Goal: Communication & Community: Answer question/provide support

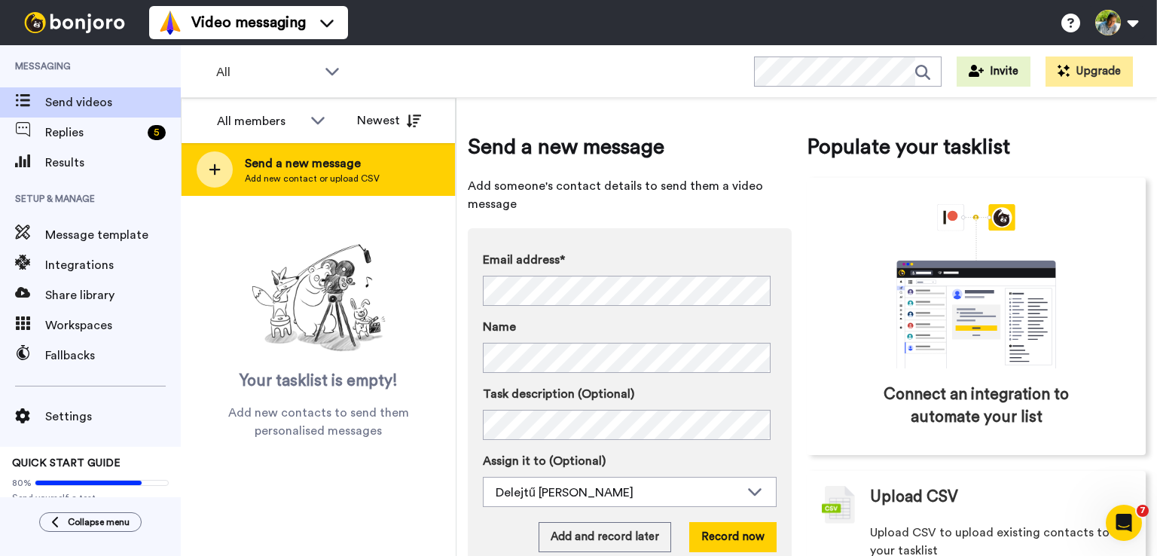
click at [295, 167] on span "Send a new message" at bounding box center [312, 163] width 135 height 18
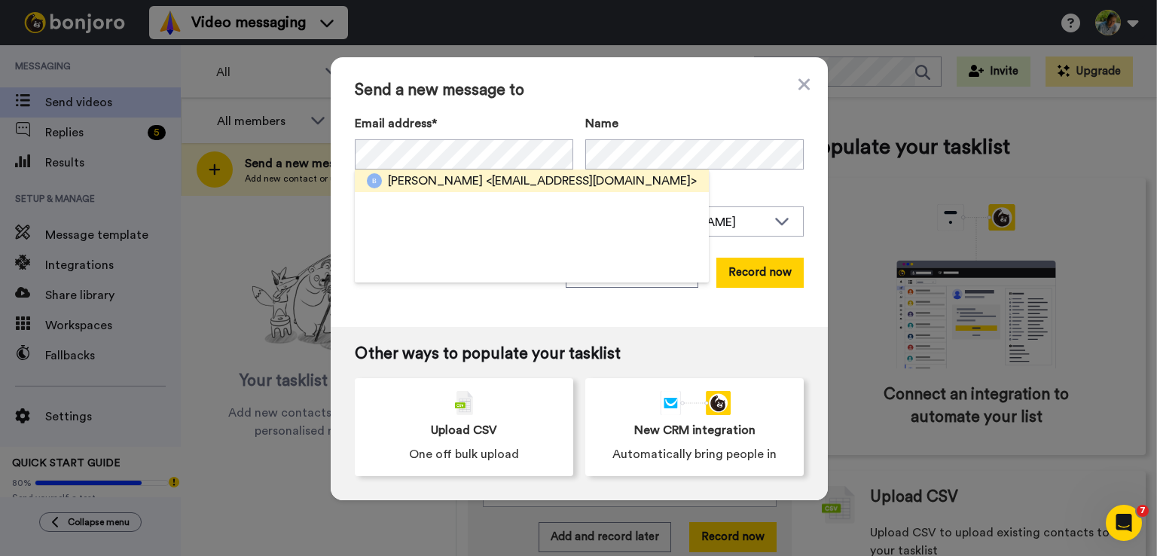
click at [486, 178] on span "<lay.boglarka@gmail.com>" at bounding box center [591, 181] width 211 height 18
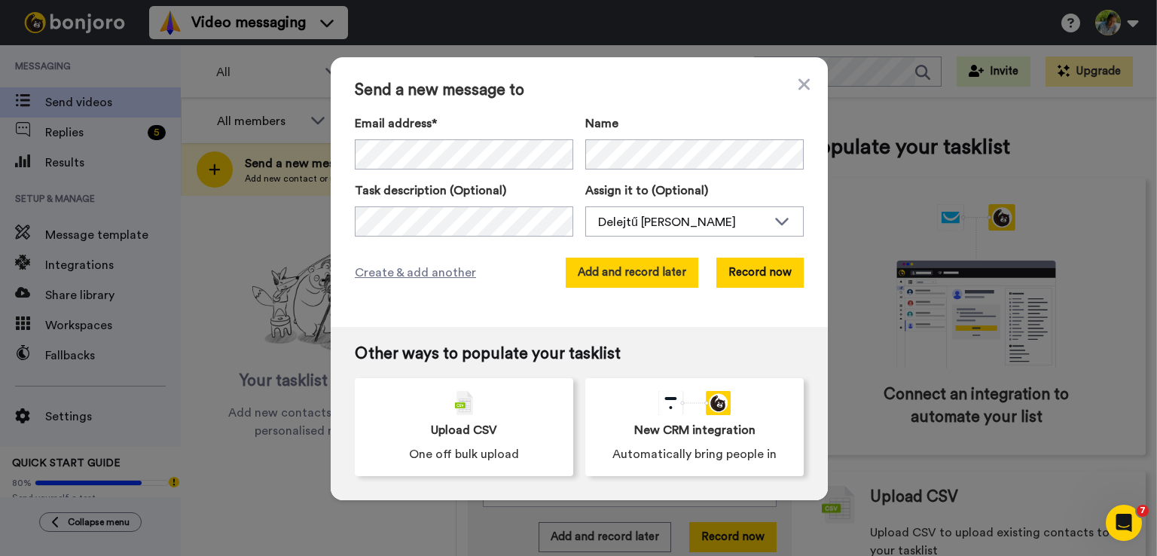
click at [674, 269] on button "Add and record later" at bounding box center [632, 273] width 133 height 30
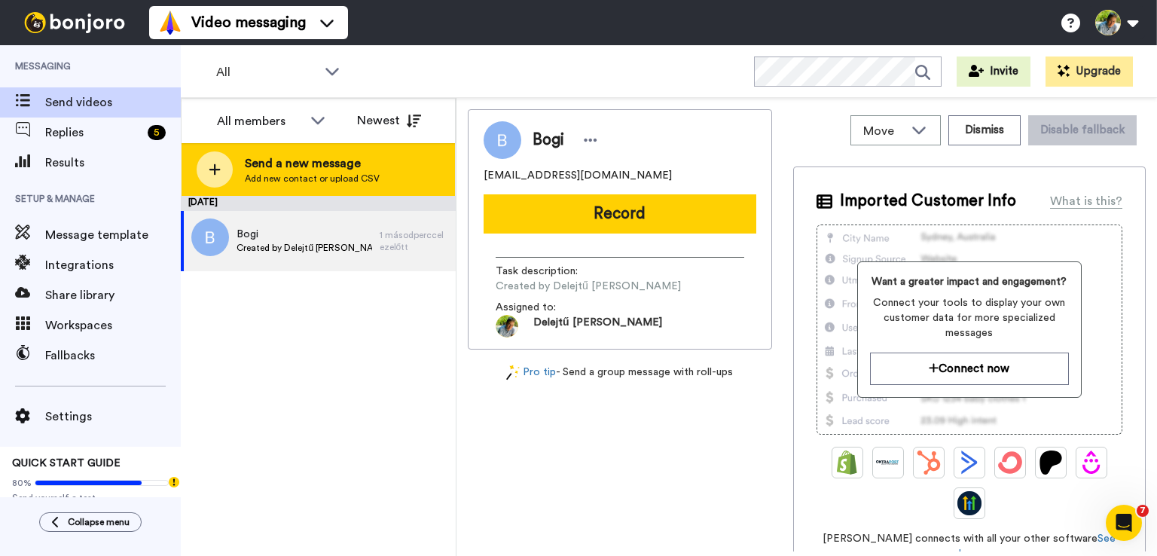
click at [307, 159] on span "Send a new message" at bounding box center [312, 163] width 135 height 18
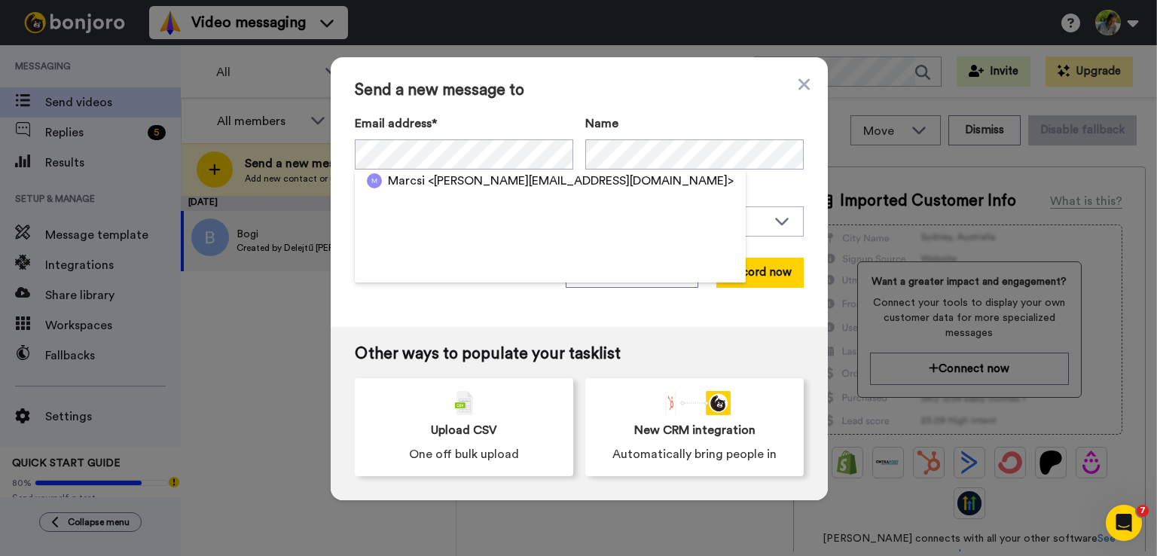
click at [428, 182] on span "<toth.m.770221@gmail.com>" at bounding box center [581, 181] width 306 height 18
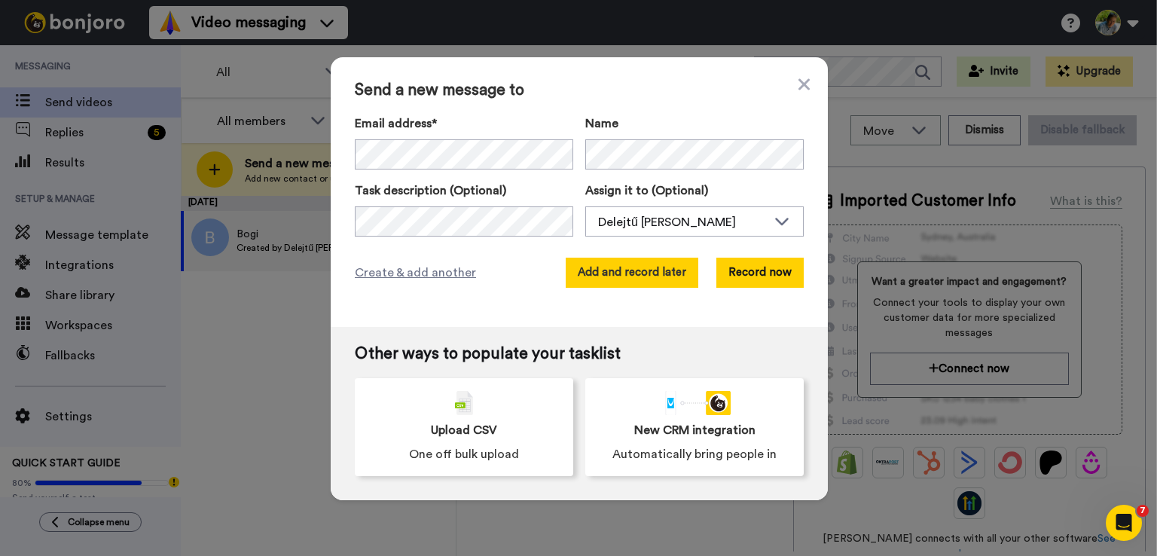
click at [654, 267] on button "Add and record later" at bounding box center [632, 273] width 133 height 30
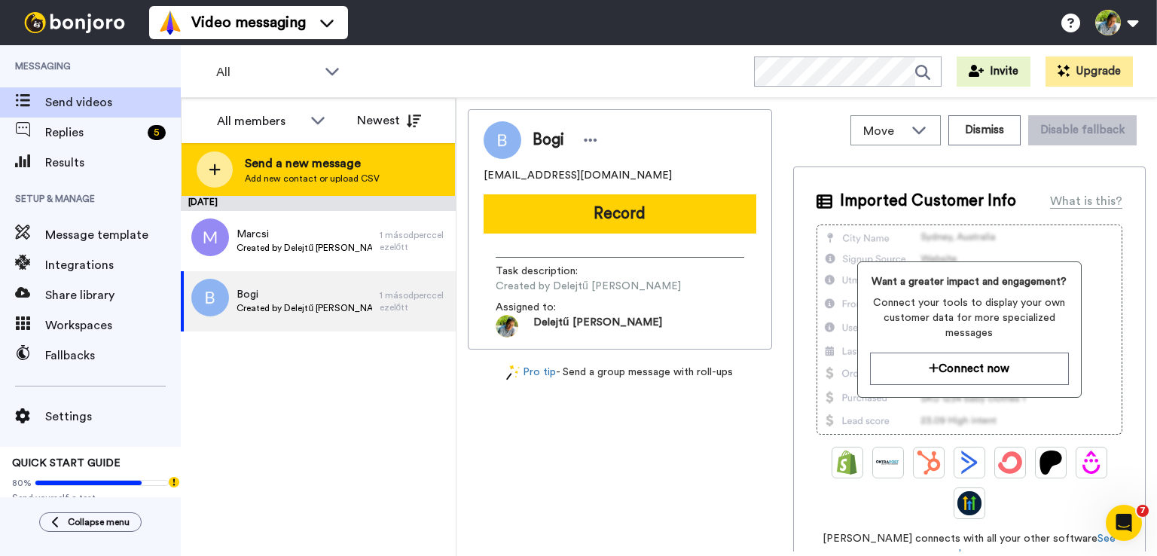
click at [347, 173] on span "Add new contact or upload CSV" at bounding box center [312, 179] width 135 height 12
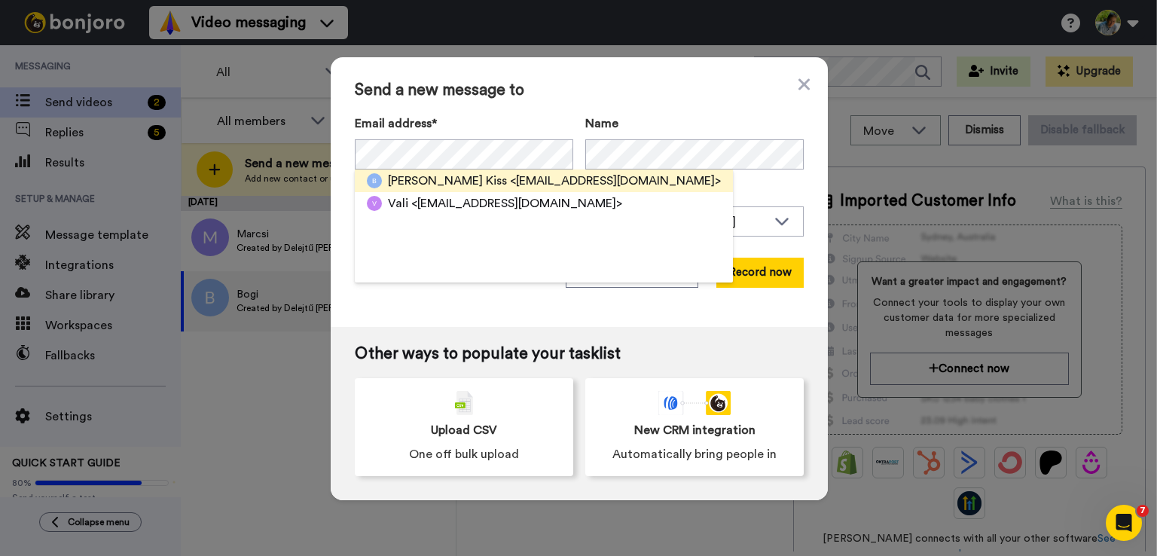
click at [510, 182] on span "<gkissbernadett@gmail.com>" at bounding box center [615, 181] width 211 height 18
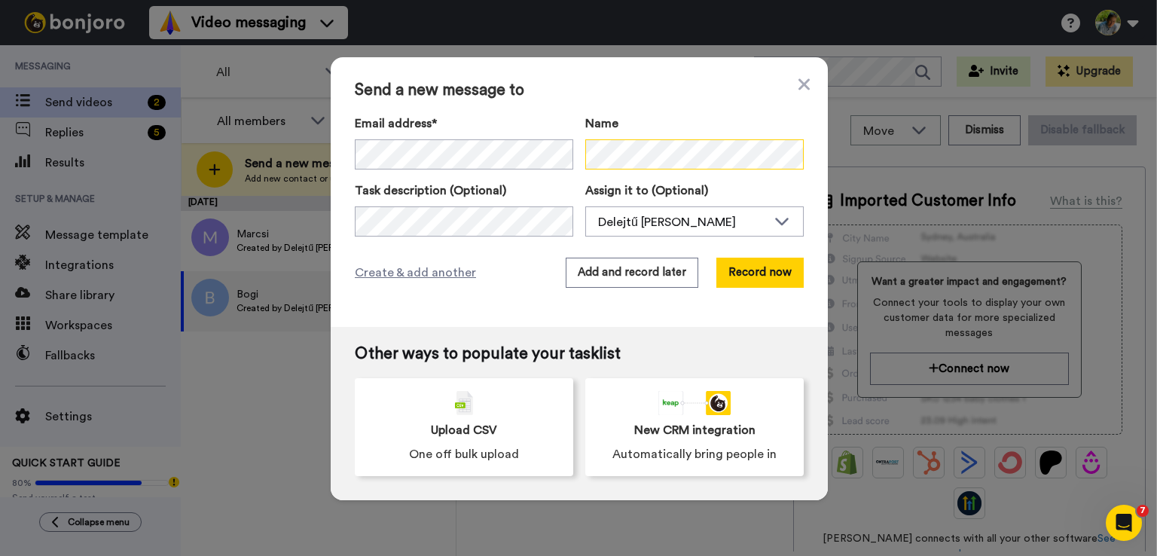
click at [551, 161] on div "Email address* Bernadett Kiss <gkissbernadett@gmail.com> Name" at bounding box center [579, 142] width 449 height 55
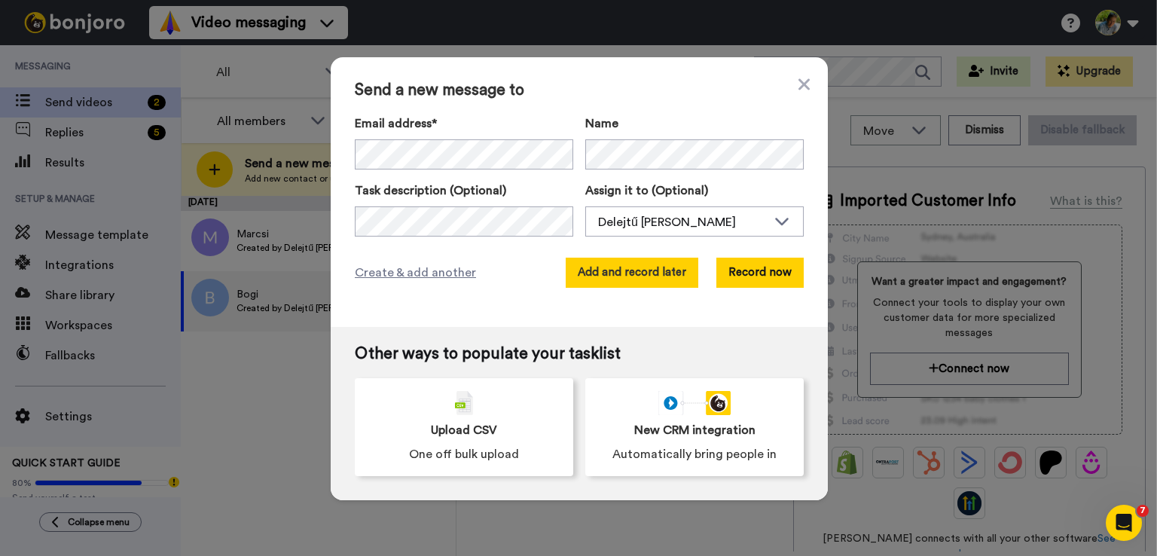
click at [665, 274] on button "Add and record later" at bounding box center [632, 273] width 133 height 30
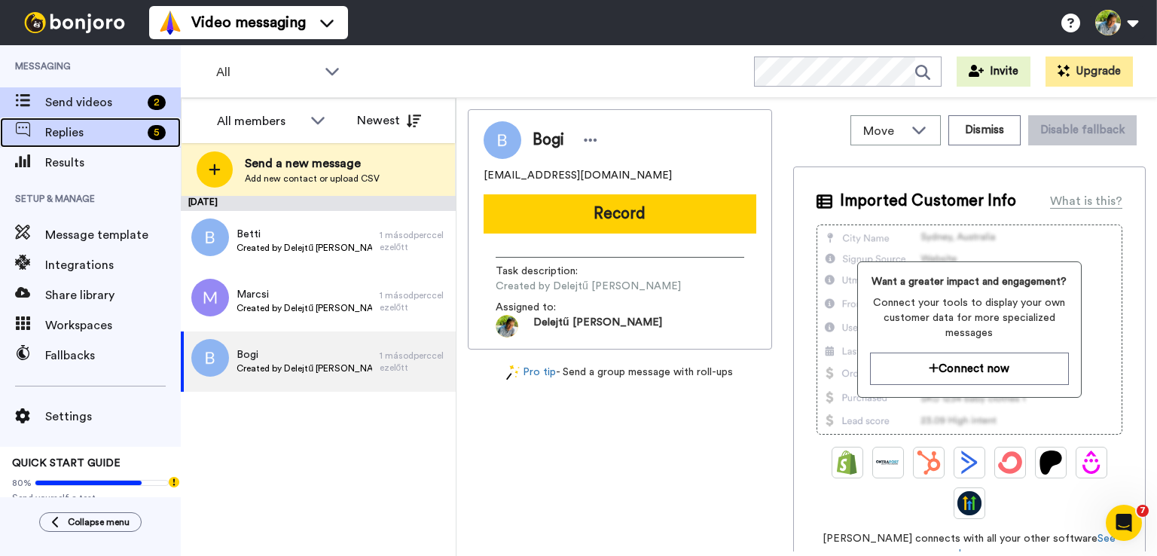
click at [110, 127] on span "Replies" at bounding box center [93, 133] width 96 height 18
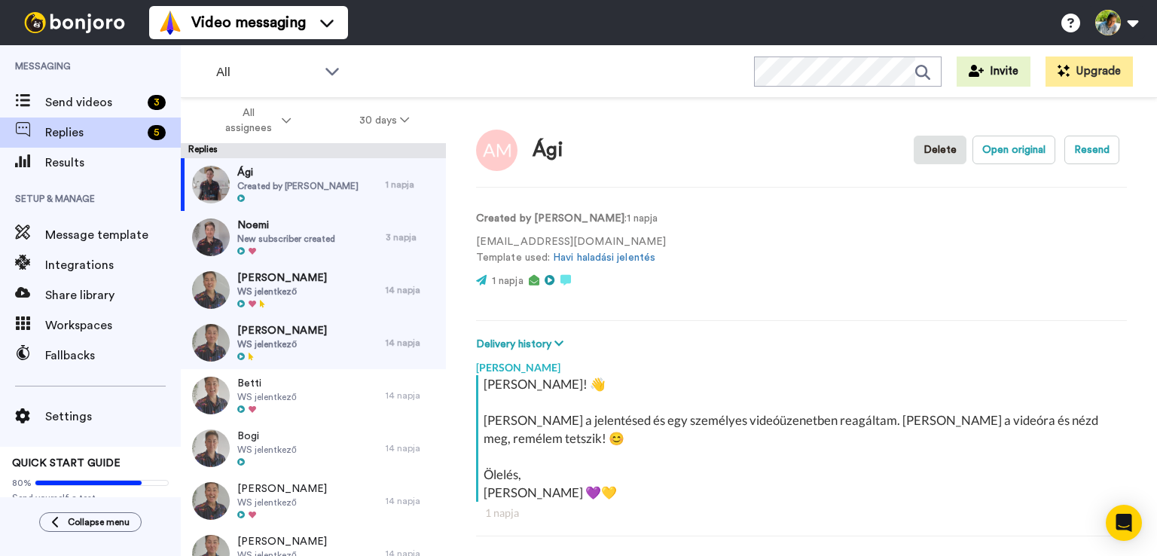
scroll to position [53, 0]
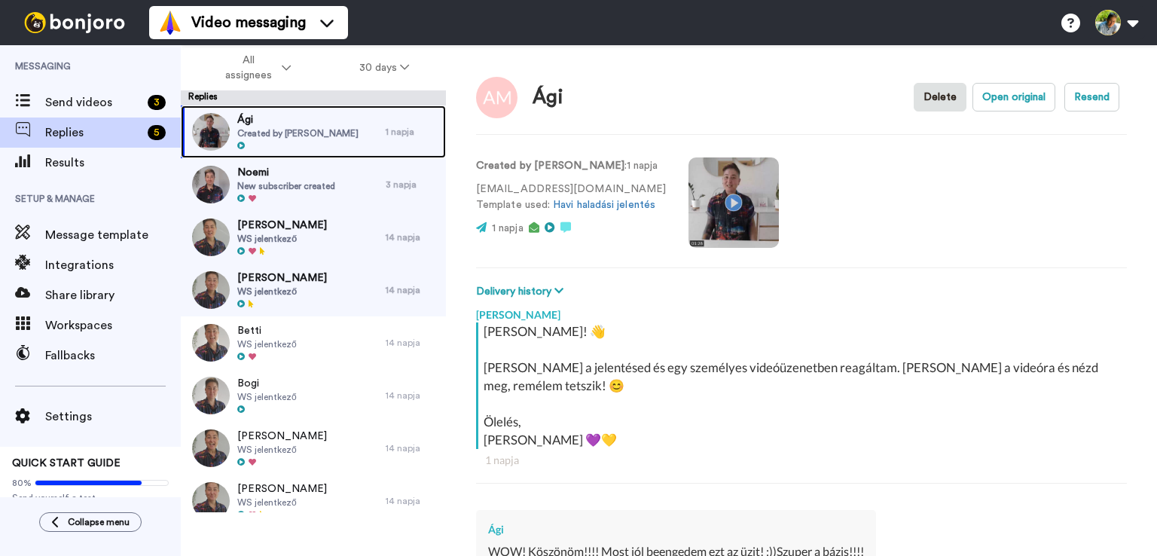
click at [300, 137] on span "Created by [PERSON_NAME]" at bounding box center [297, 133] width 121 height 12
click at [314, 130] on span "Created by [PERSON_NAME]" at bounding box center [297, 133] width 121 height 12
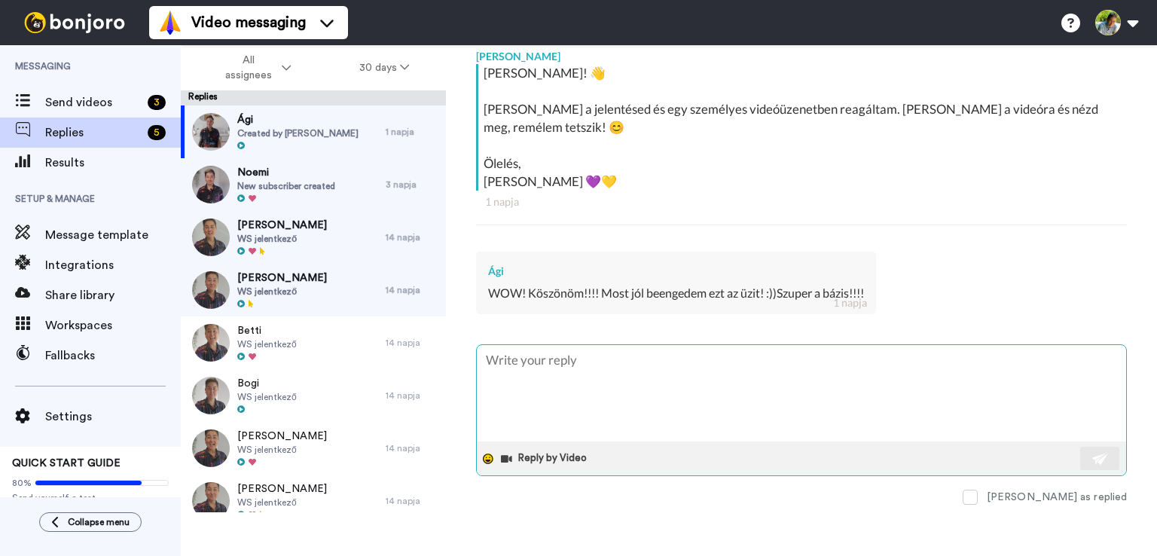
click at [491, 451] on div at bounding box center [488, 459] width 23 height 23
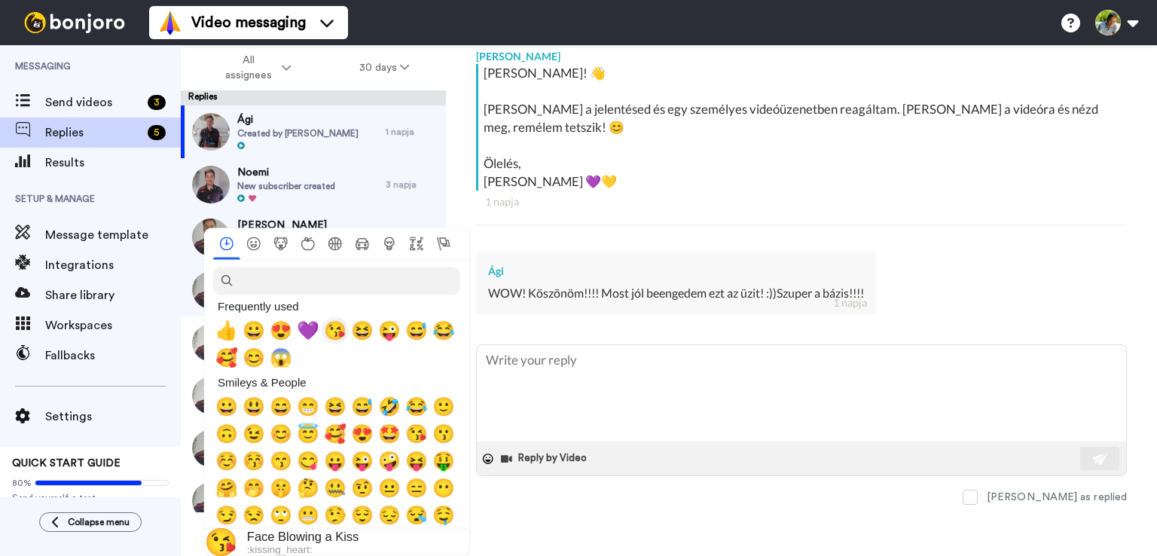
click at [332, 335] on span "😘" at bounding box center [335, 330] width 23 height 21
type textarea "x"
type textarea "😘"
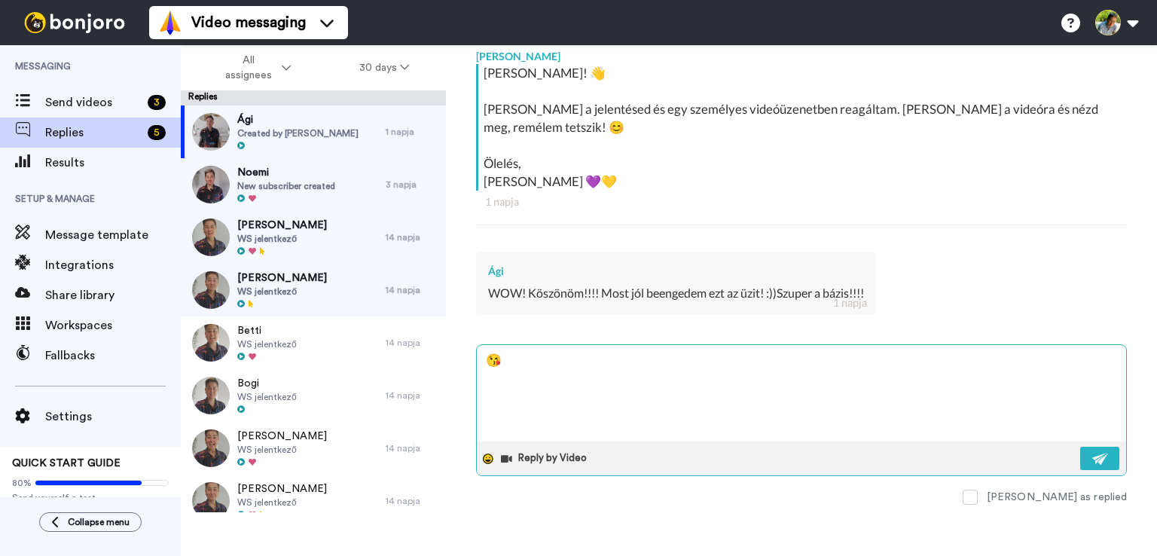
click at [487, 455] on icon at bounding box center [488, 459] width 11 height 11
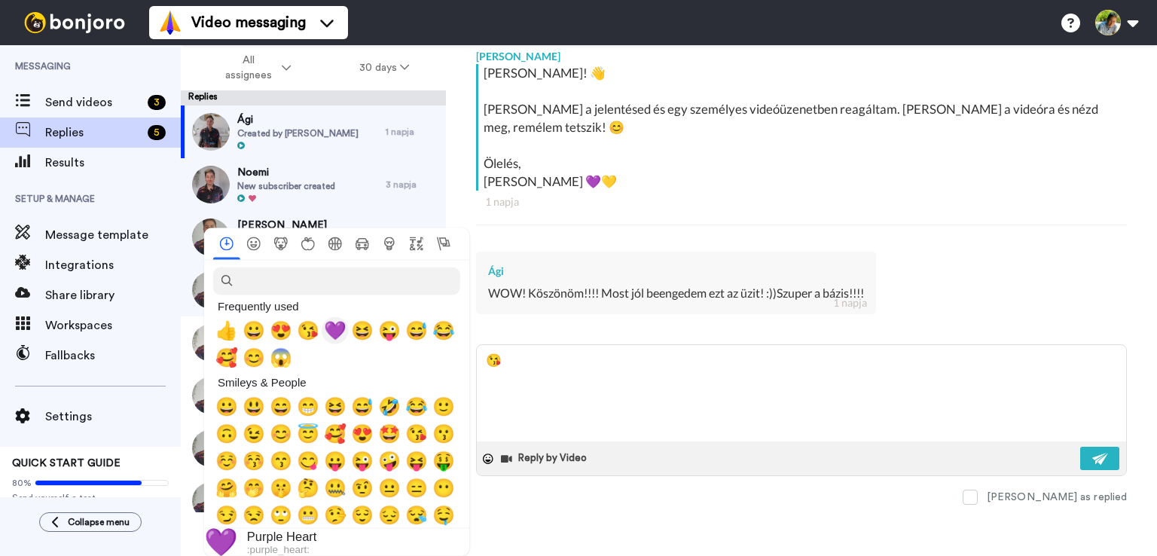
click at [335, 334] on span "💜" at bounding box center [335, 330] width 23 height 21
type textarea "x"
type textarea "😘💜"
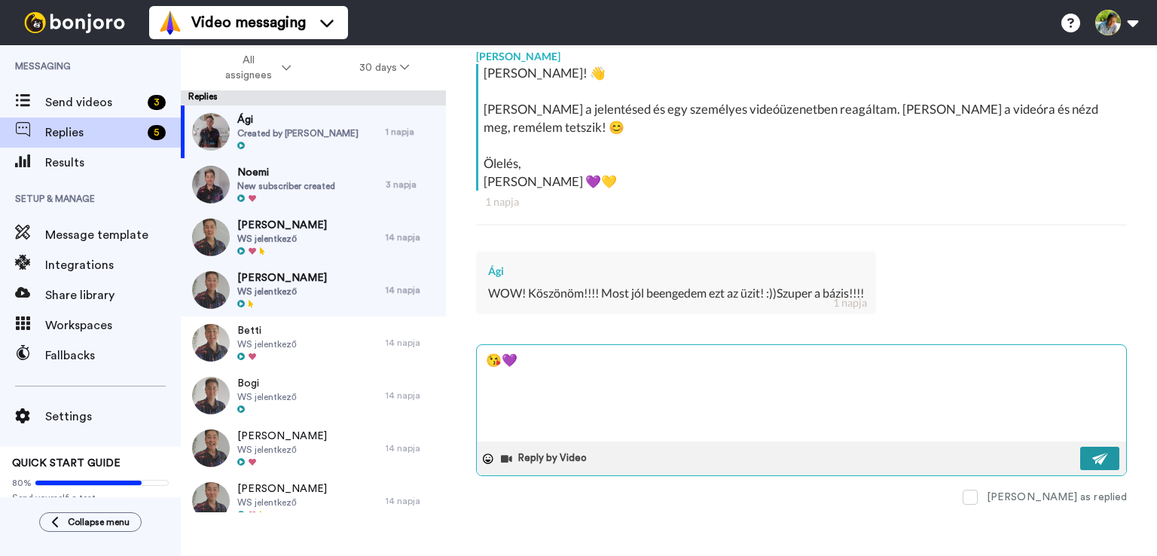
click at [1093, 461] on img at bounding box center [1101, 459] width 17 height 12
type textarea "x"
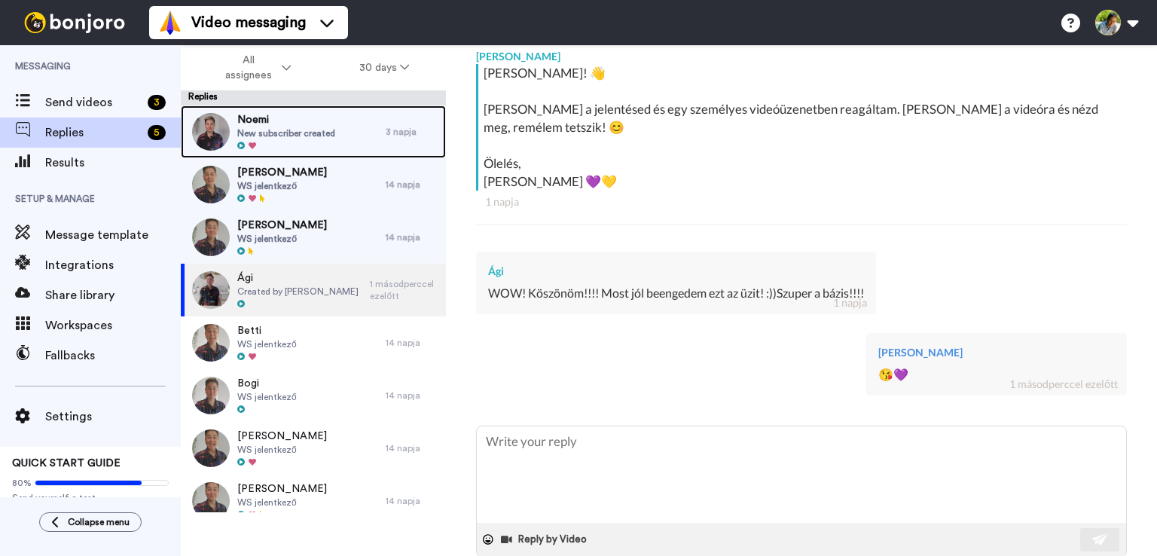
click at [326, 133] on span "New subscriber created" at bounding box center [286, 133] width 98 height 12
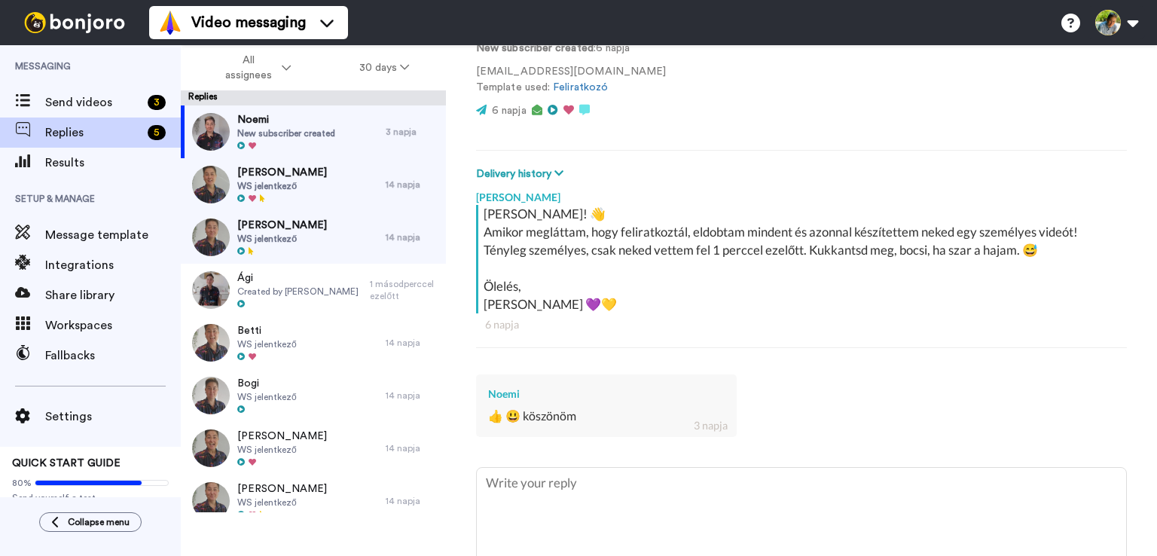
scroll to position [226, 0]
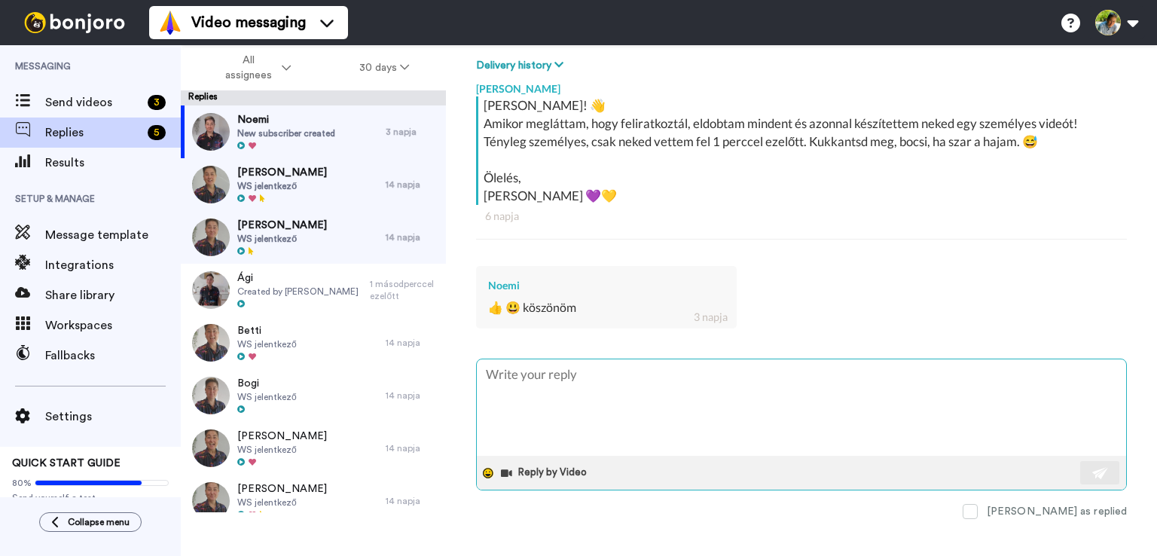
click at [488, 468] on icon at bounding box center [488, 473] width 11 height 11
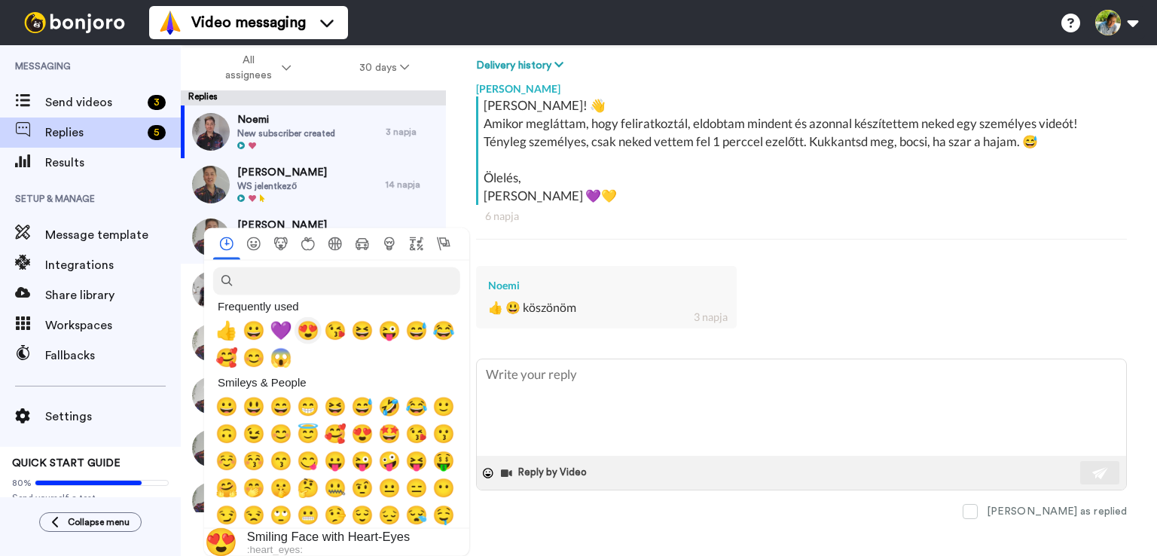
click at [301, 330] on span "😍" at bounding box center [308, 330] width 23 height 21
type textarea "x"
type textarea "😍"
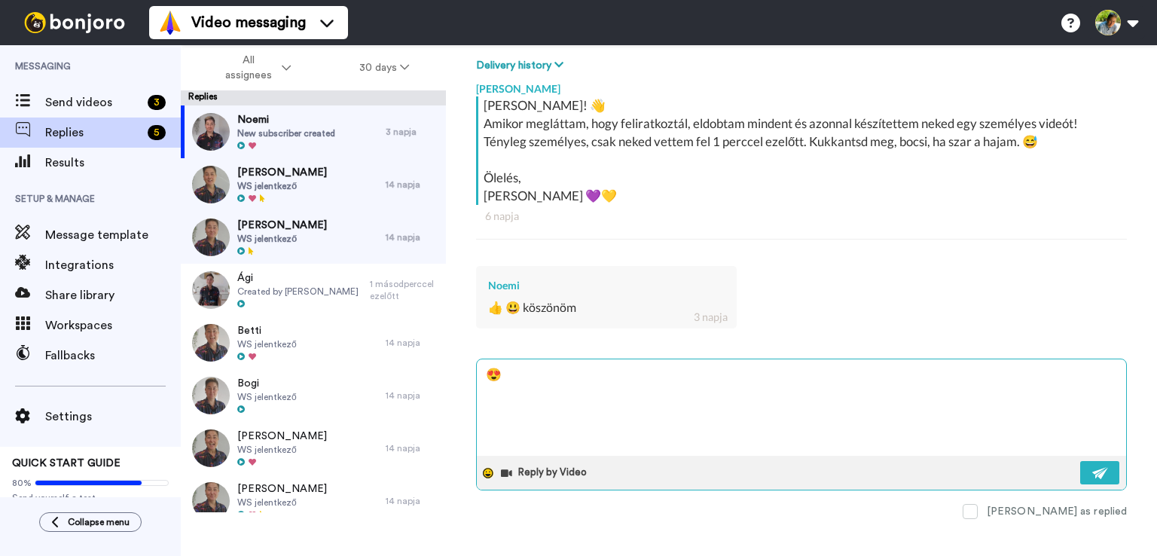
click at [488, 469] on icon at bounding box center [488, 473] width 11 height 11
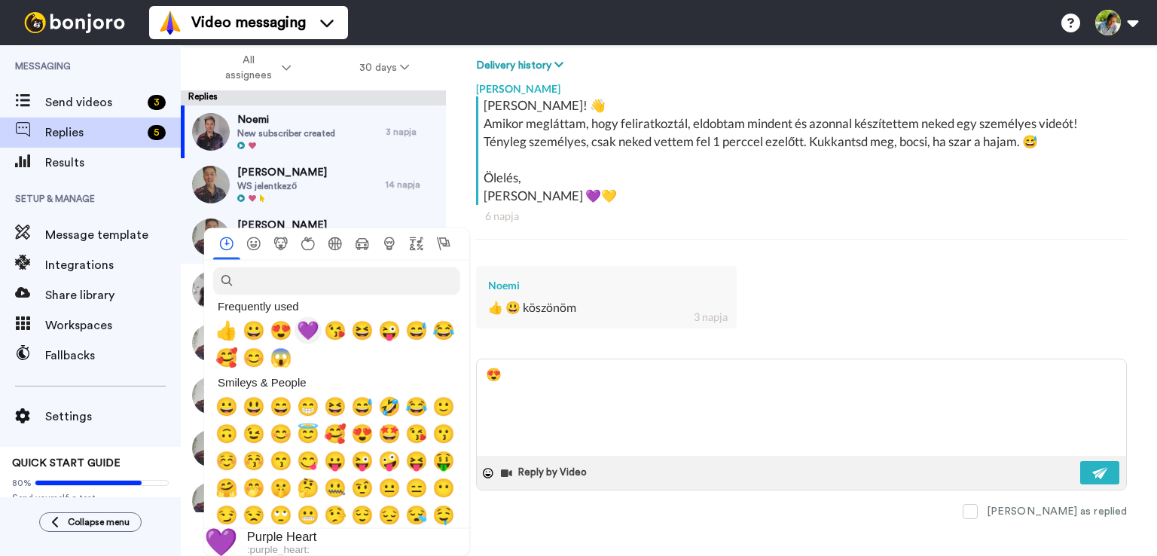
click at [310, 332] on span "💜" at bounding box center [308, 330] width 23 height 21
type textarea "x"
type textarea "😍💜"
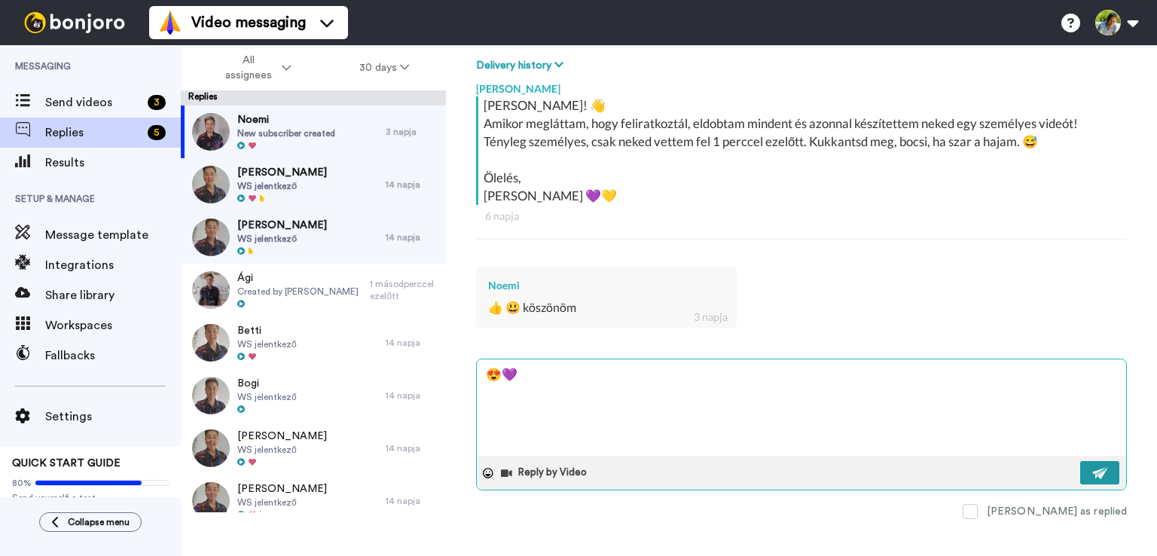
click at [1096, 471] on img at bounding box center [1101, 473] width 17 height 12
type textarea "x"
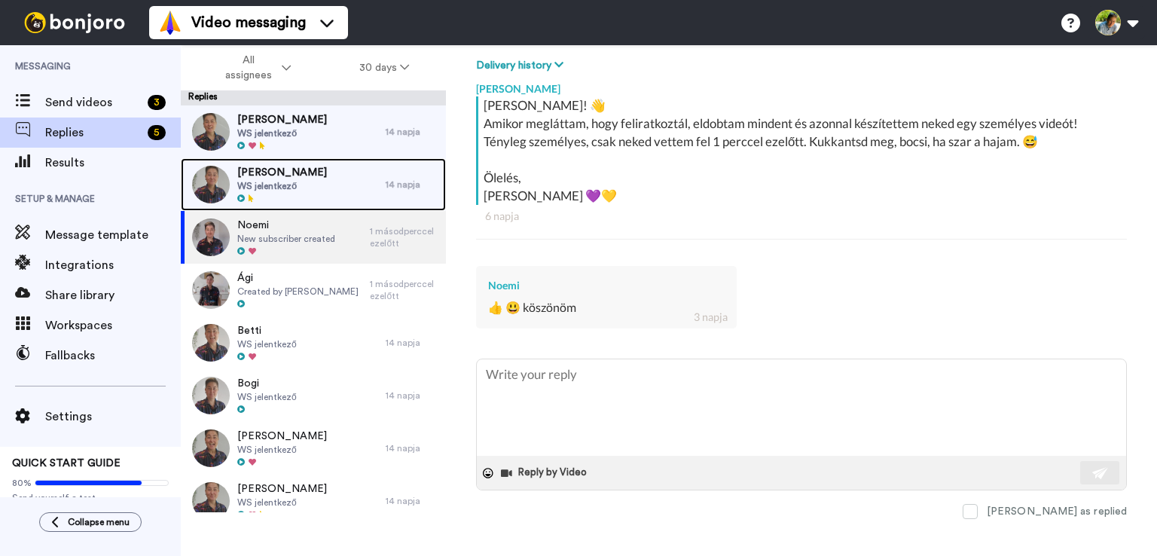
click at [309, 188] on span "WS jelentkező" at bounding box center [282, 186] width 90 height 12
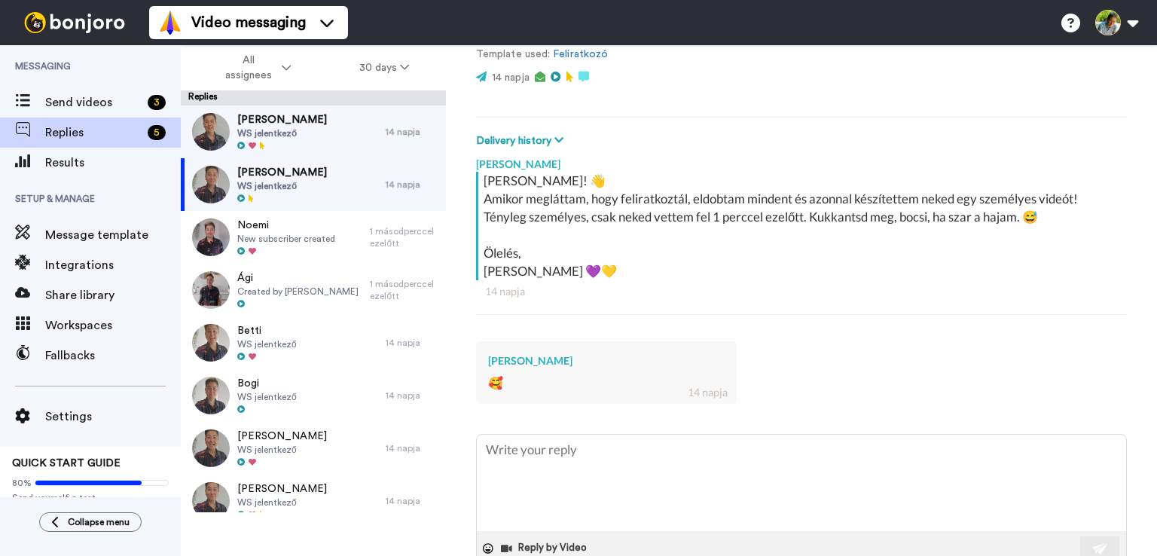
scroll to position [226, 0]
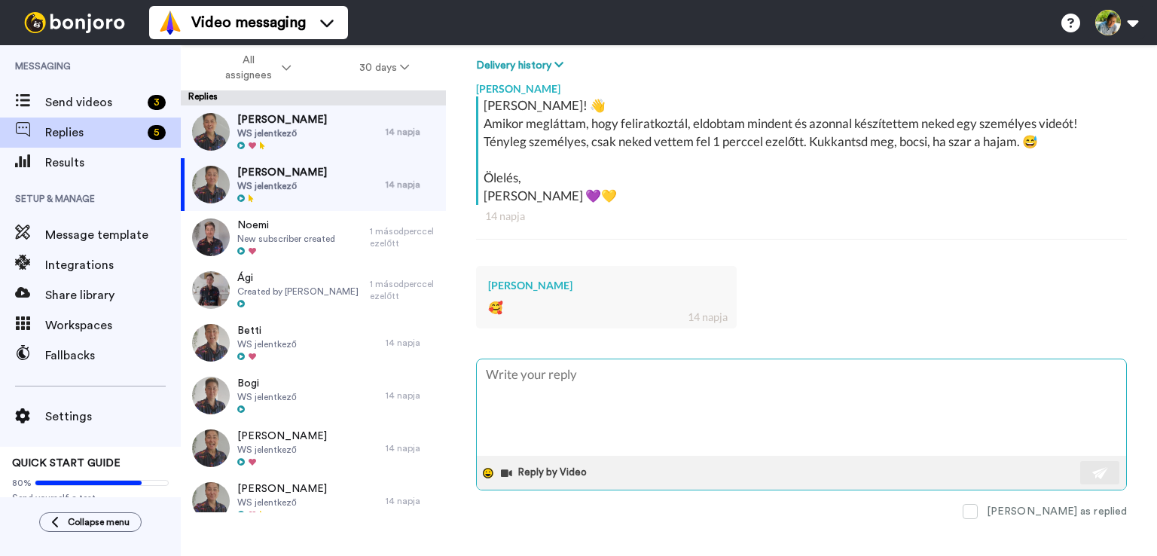
click at [483, 471] on icon at bounding box center [488, 473] width 11 height 11
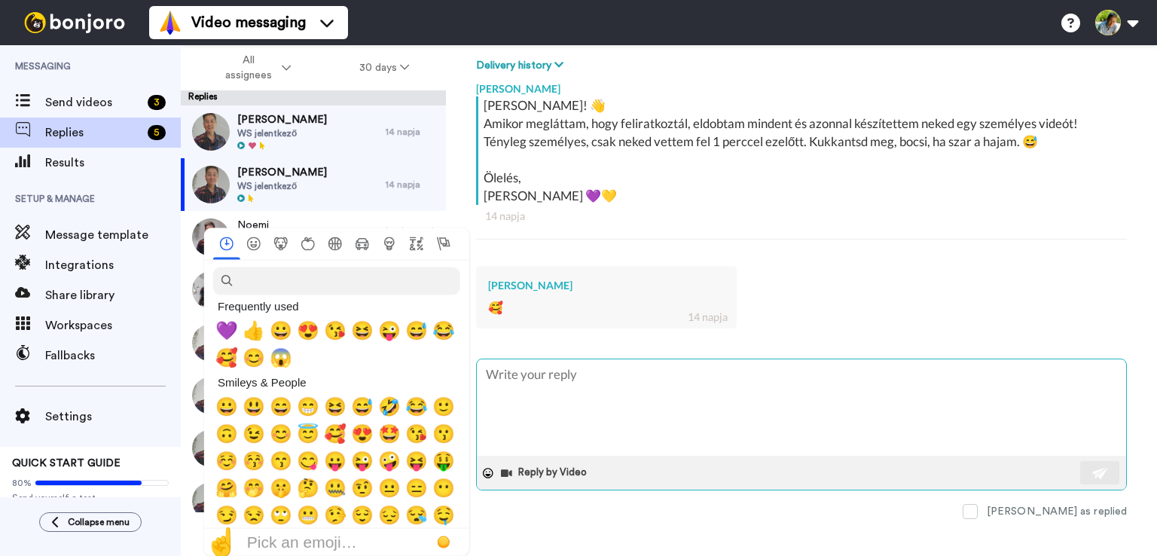
click at [558, 408] on textarea at bounding box center [802, 407] width 650 height 96
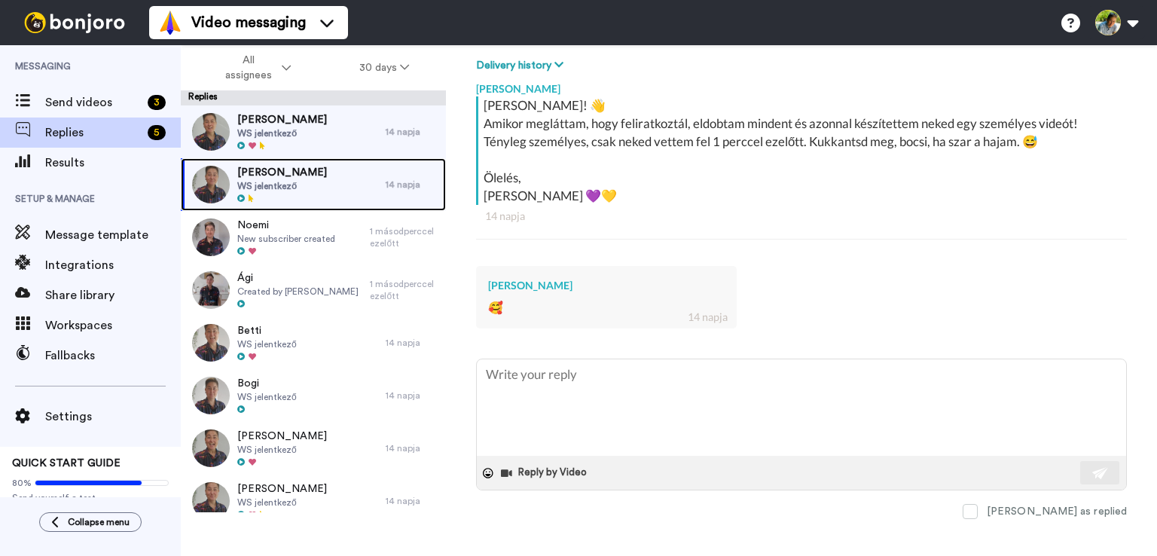
click at [307, 194] on div at bounding box center [282, 199] width 90 height 11
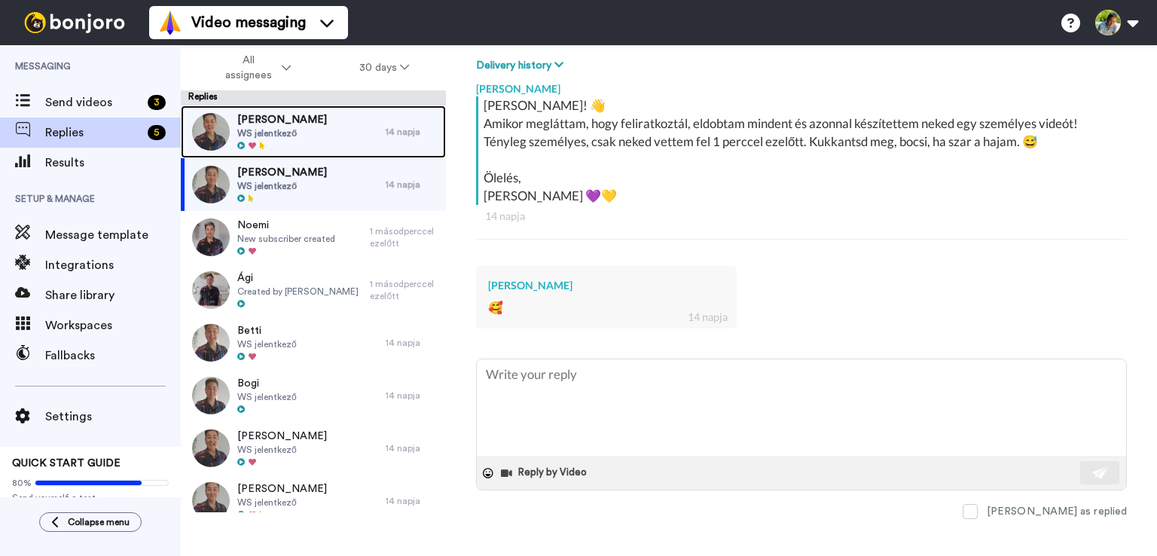
click at [299, 127] on div "Kata Lóczi WS jelentkező" at bounding box center [283, 131] width 205 height 53
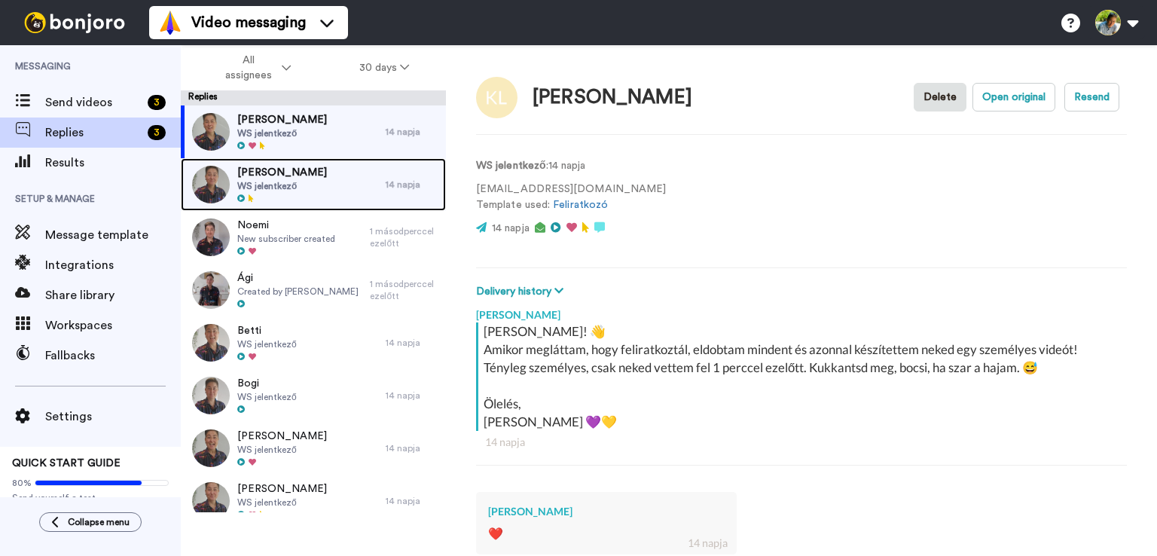
click at [327, 191] on span "WS jelentkező" at bounding box center [282, 186] width 90 height 12
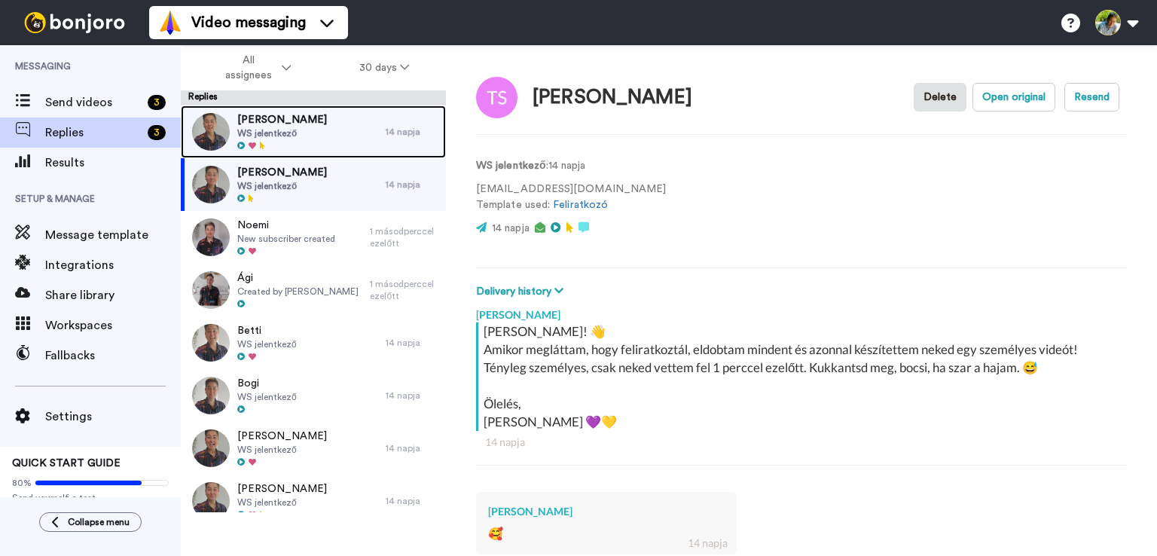
click at [319, 126] on div "Kata Lóczi WS jelentkező" at bounding box center [283, 131] width 205 height 53
type textarea "x"
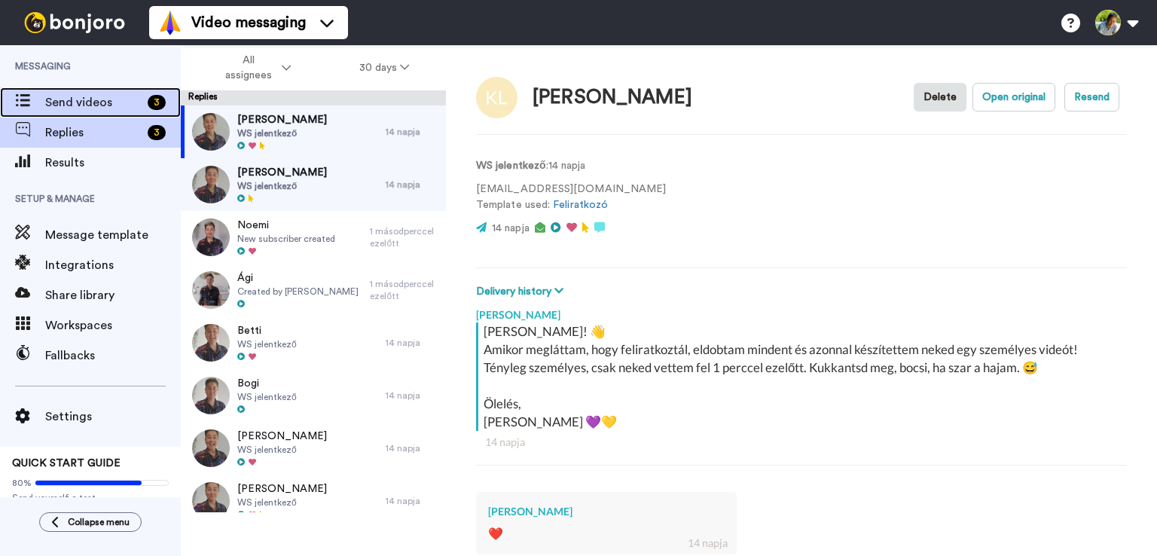
click at [79, 103] on span "Send videos" at bounding box center [93, 102] width 96 height 18
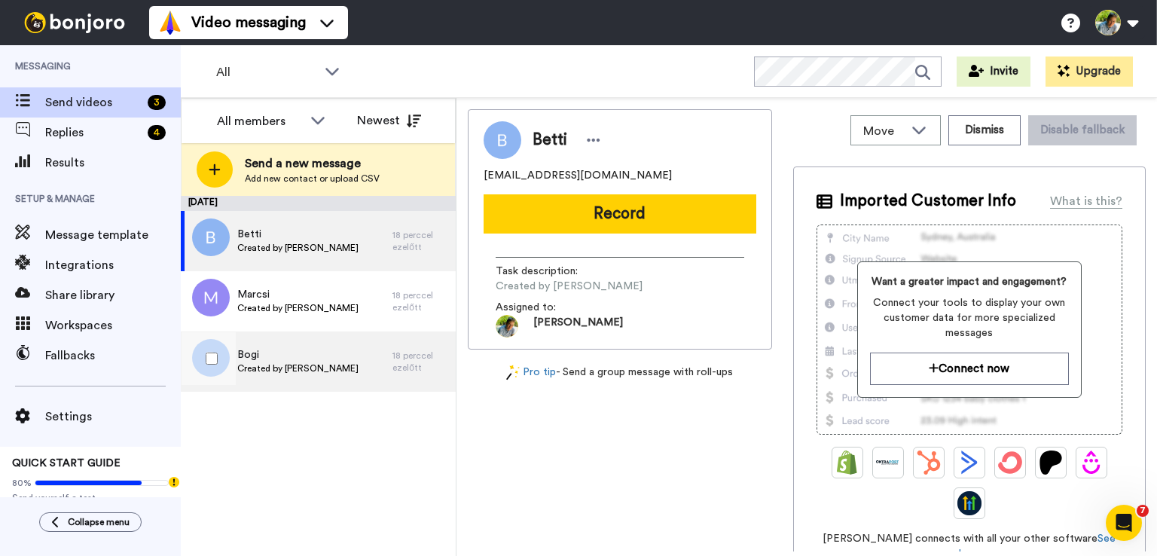
click at [304, 359] on span "Bogi" at bounding box center [297, 354] width 121 height 15
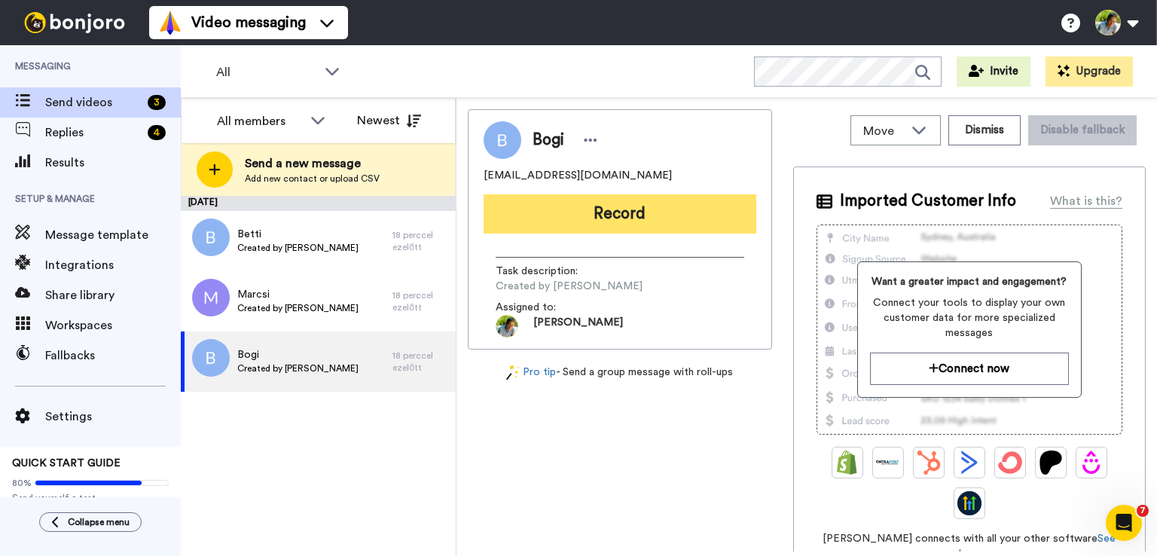
click at [635, 215] on button "Record" at bounding box center [620, 213] width 273 height 39
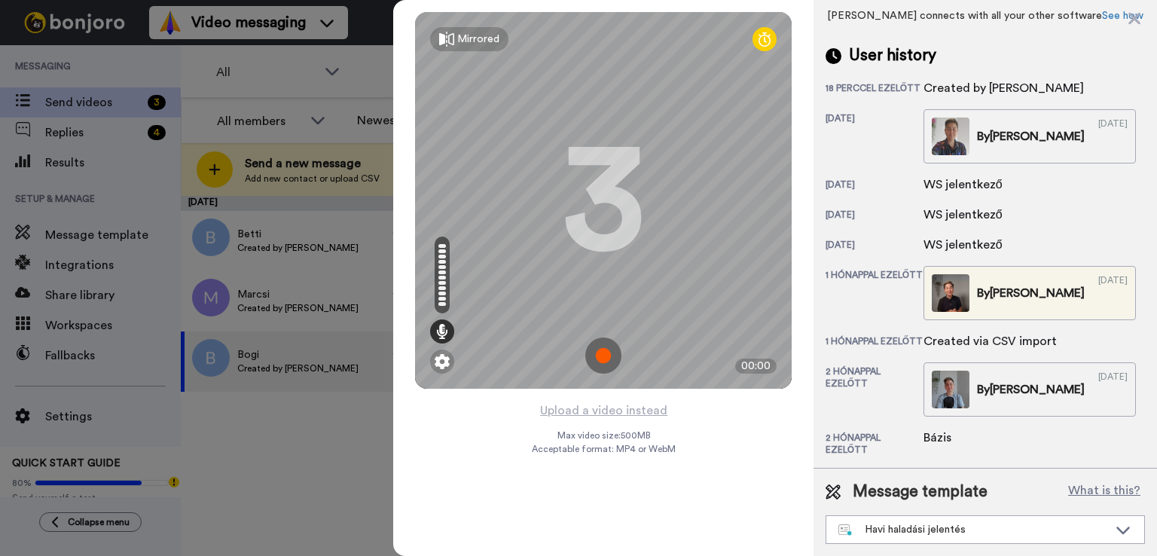
scroll to position [289, 0]
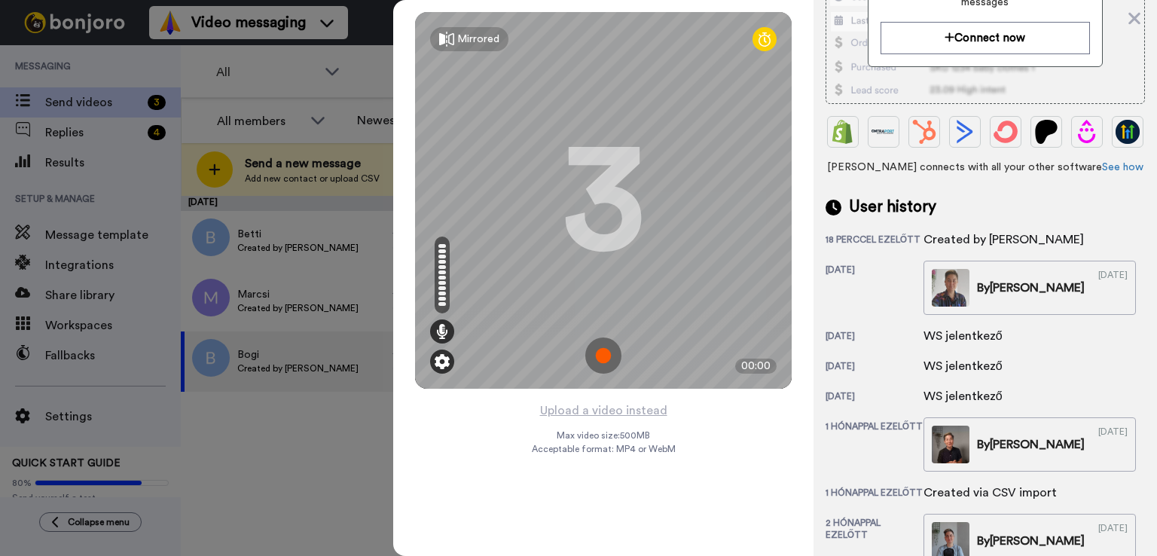
click at [443, 358] on img at bounding box center [442, 361] width 15 height 15
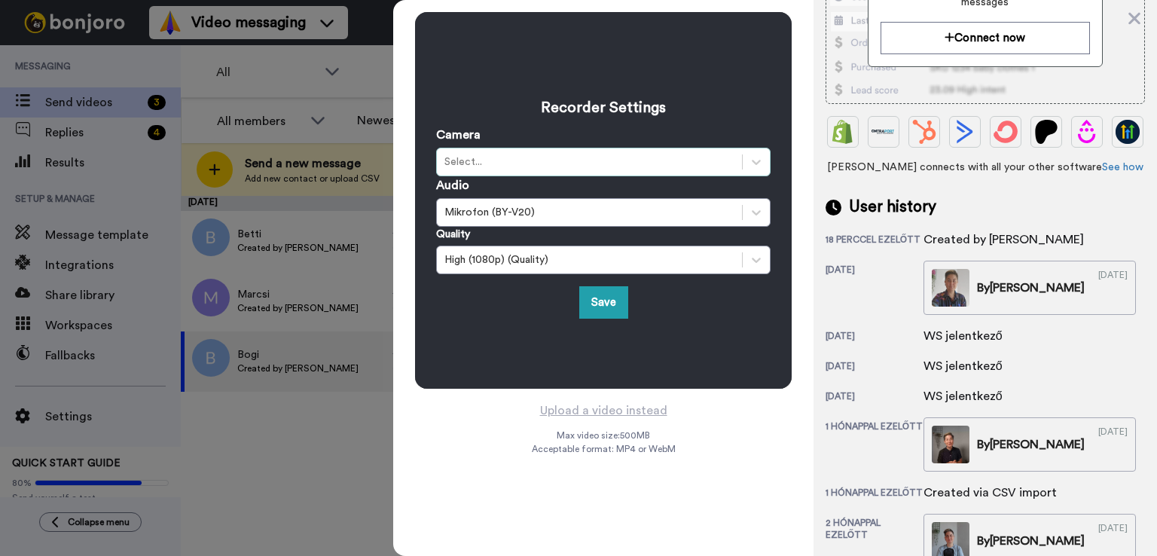
click at [521, 164] on div "Select..." at bounding box center [590, 161] width 290 height 15
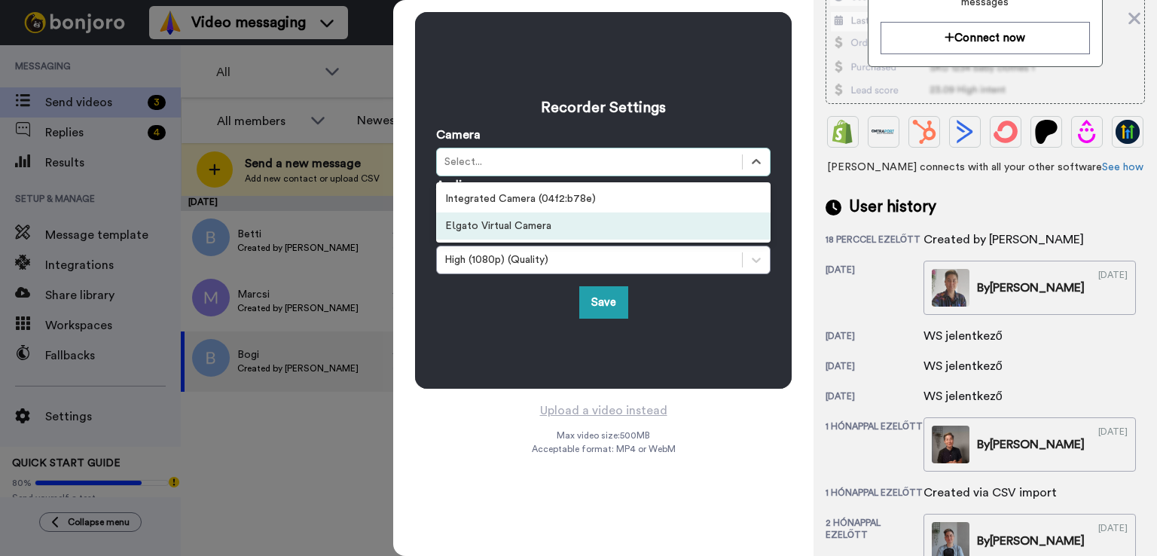
click at [513, 225] on div "EƖgato Virtual Camera" at bounding box center [603, 226] width 335 height 27
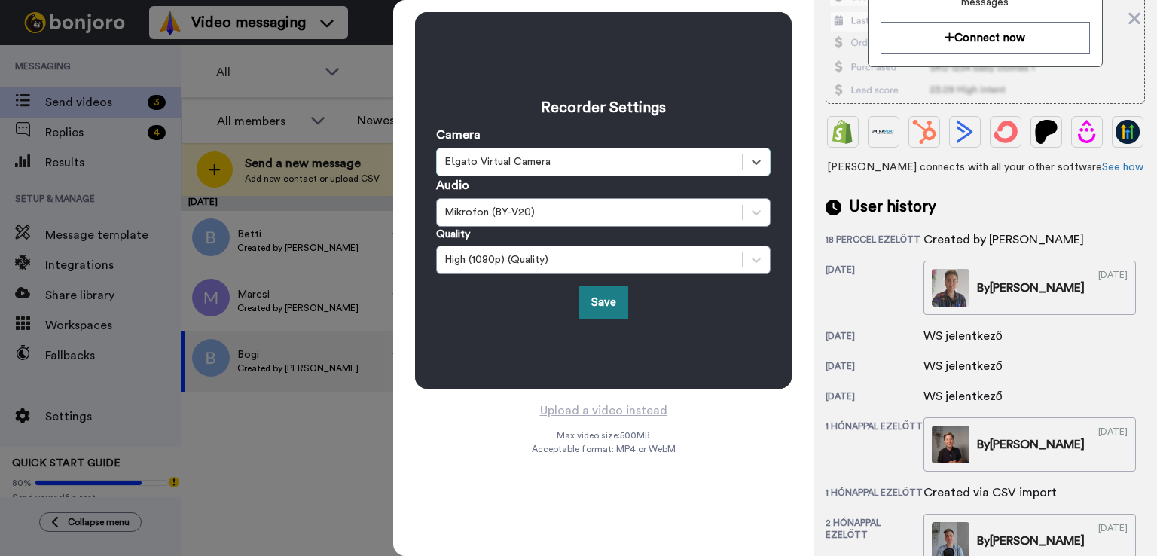
click at [614, 307] on button "Save" at bounding box center [603, 302] width 49 height 32
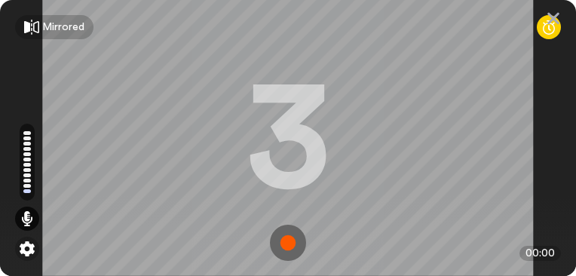
click at [271, 246] on img at bounding box center [288, 243] width 36 height 36
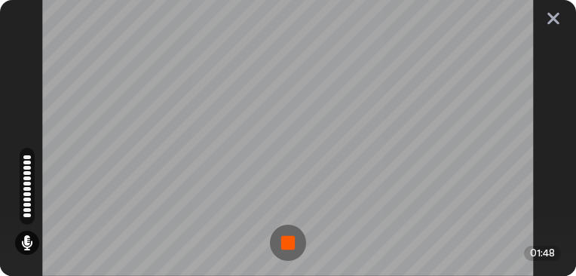
click at [274, 239] on img at bounding box center [288, 243] width 36 height 36
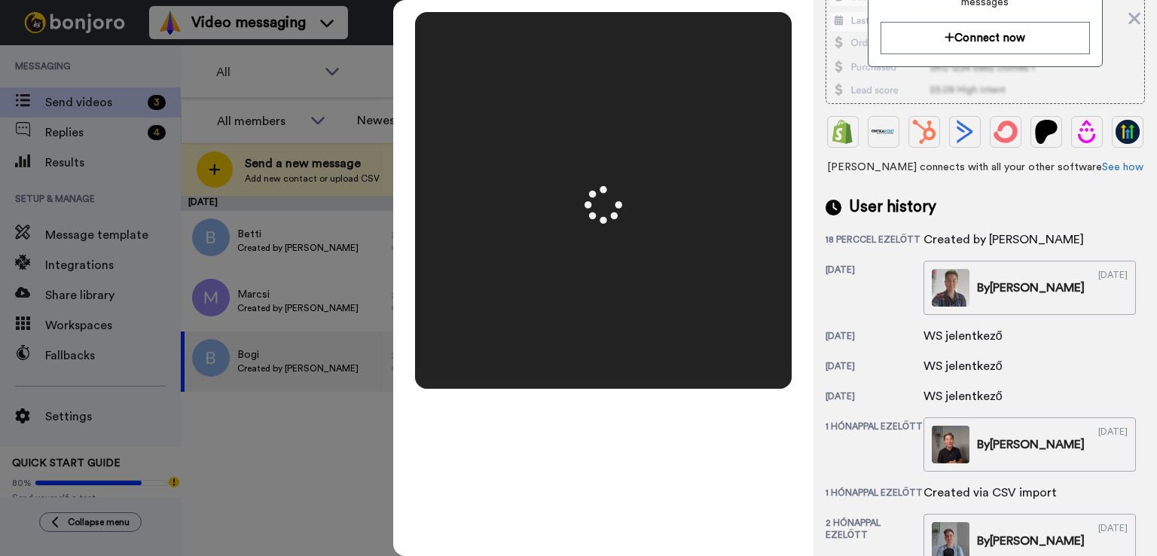
scroll to position [0, 0]
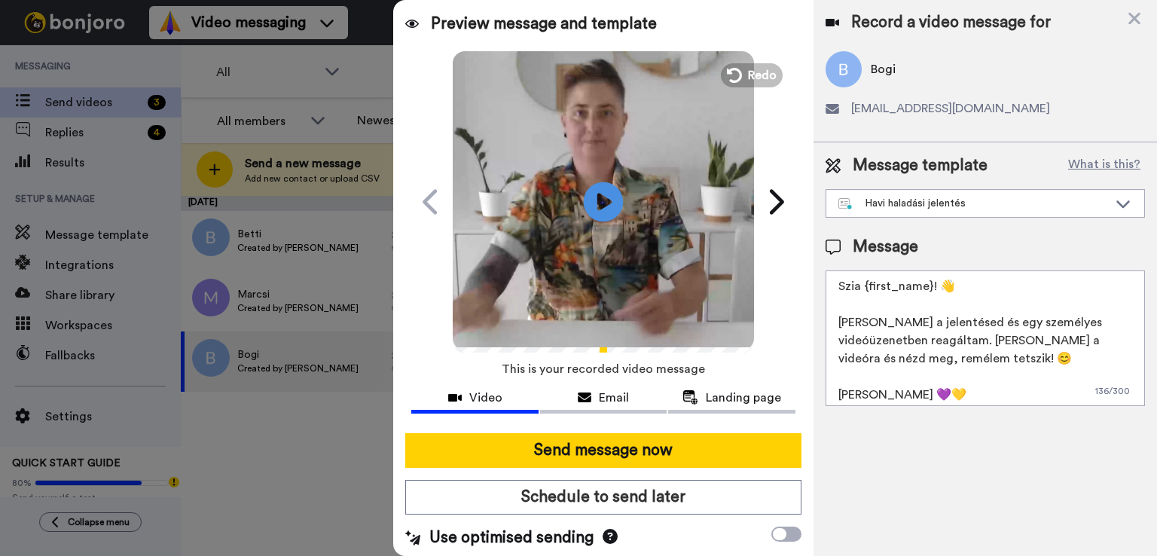
click at [598, 200] on icon "Play/Pause" at bounding box center [604, 202] width 40 height 72
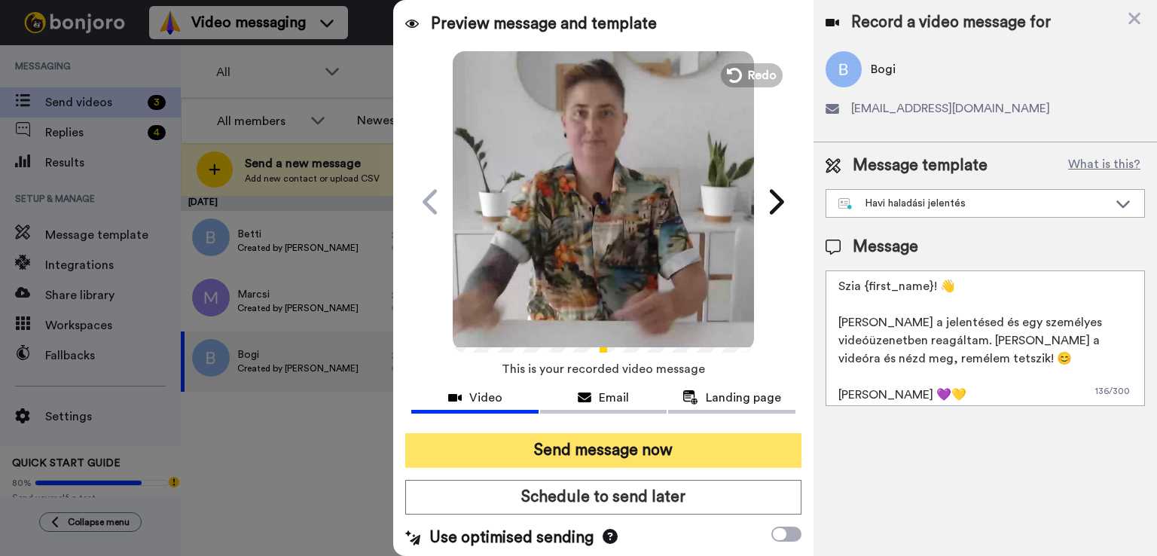
click at [639, 442] on button "Send message now" at bounding box center [603, 450] width 396 height 35
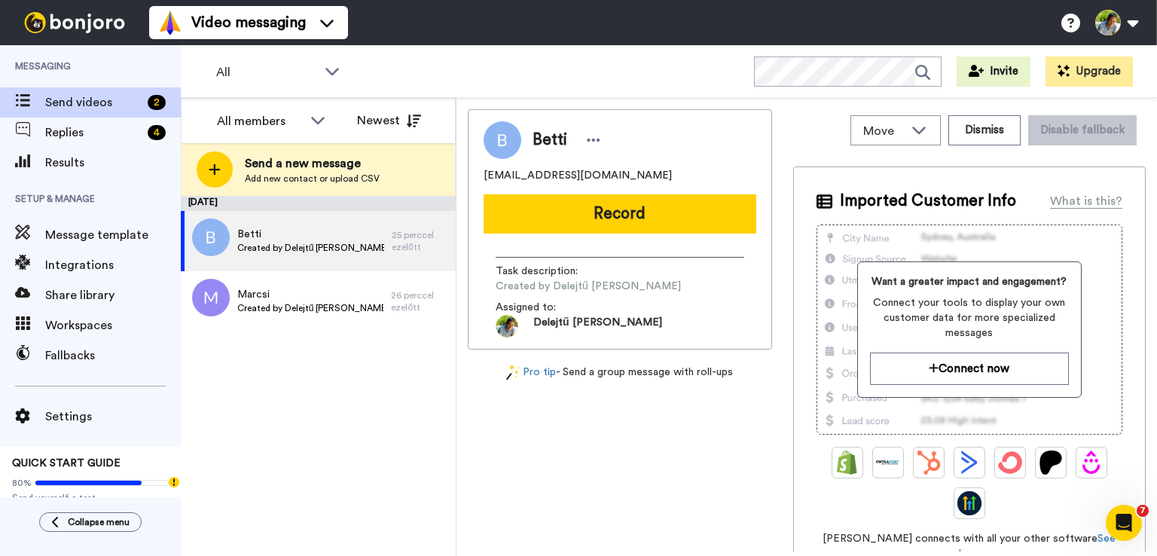
click at [696, 466] on div "Betti gkissbernadett@gmail.com Record Task description : Created by Delejtű Jen…" at bounding box center [620, 330] width 304 height 442
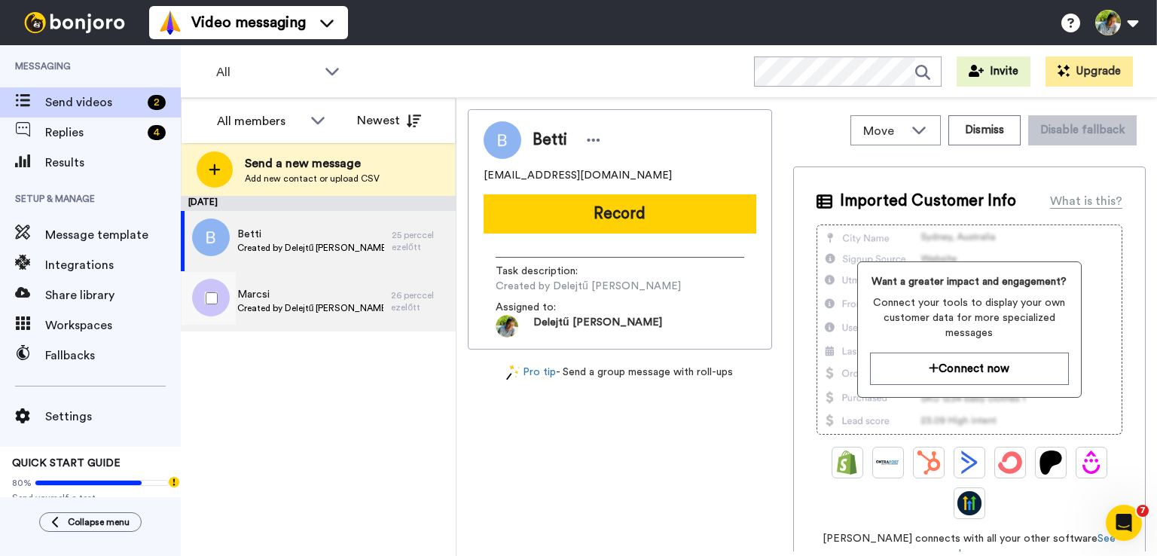
click at [295, 297] on span "Marcsi" at bounding box center [310, 294] width 147 height 15
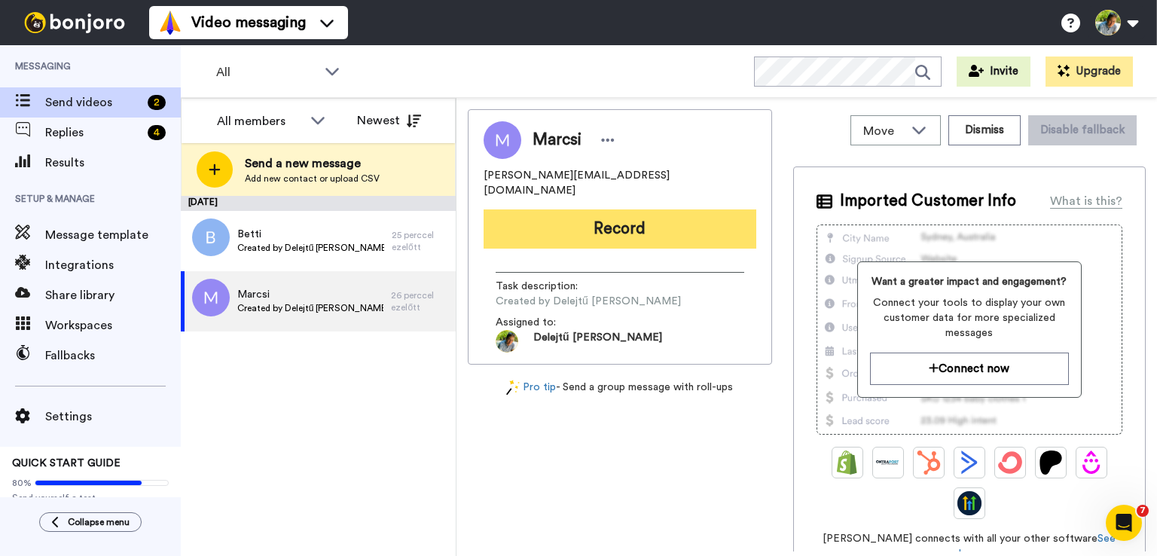
click at [619, 209] on button "Record" at bounding box center [620, 228] width 273 height 39
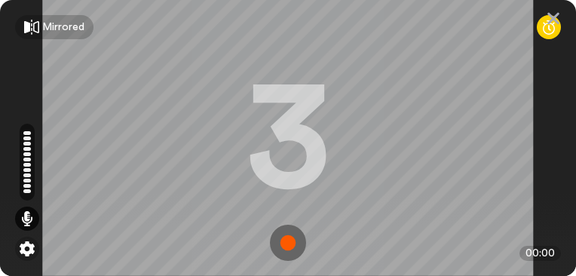
click at [270, 244] on img at bounding box center [288, 243] width 36 height 36
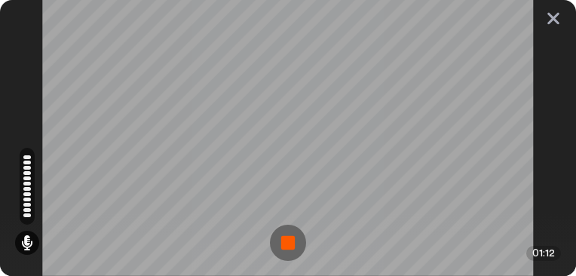
click at [274, 243] on img at bounding box center [288, 243] width 36 height 36
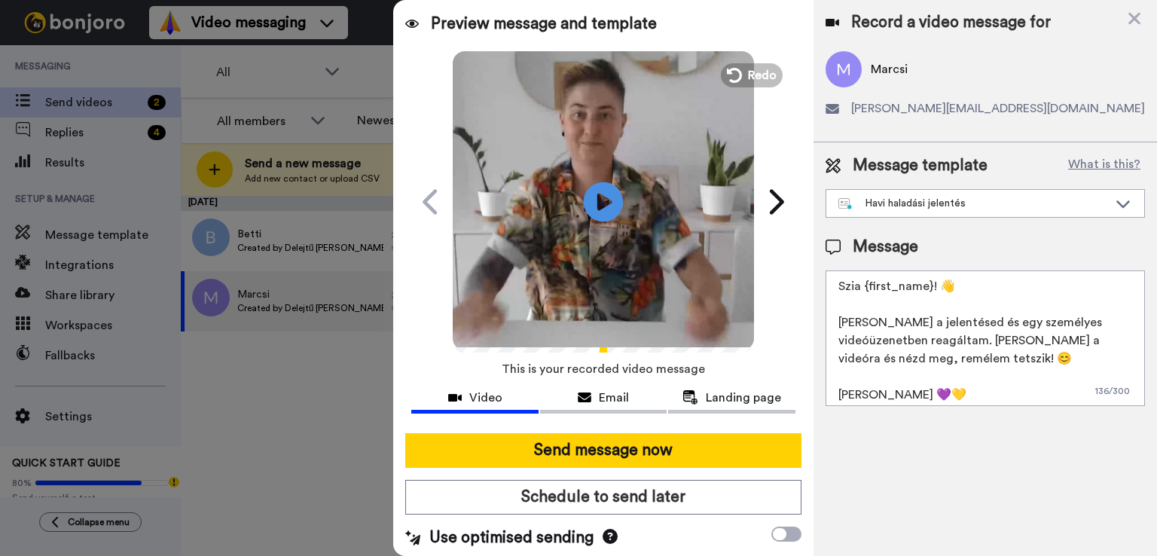
click at [608, 206] on icon at bounding box center [604, 202] width 40 height 40
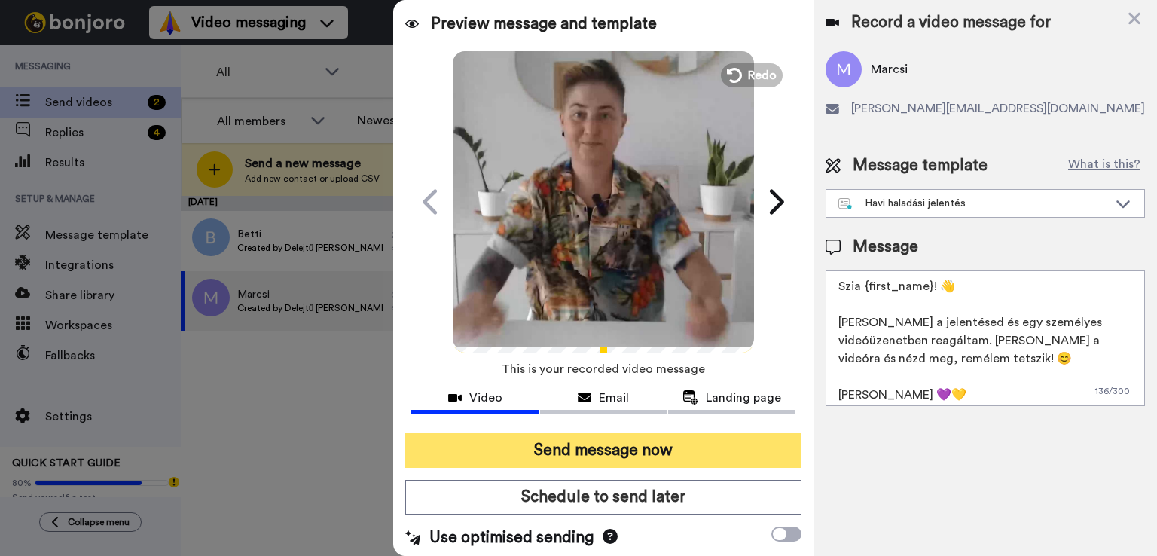
click at [614, 448] on button "Send message now" at bounding box center [603, 450] width 396 height 35
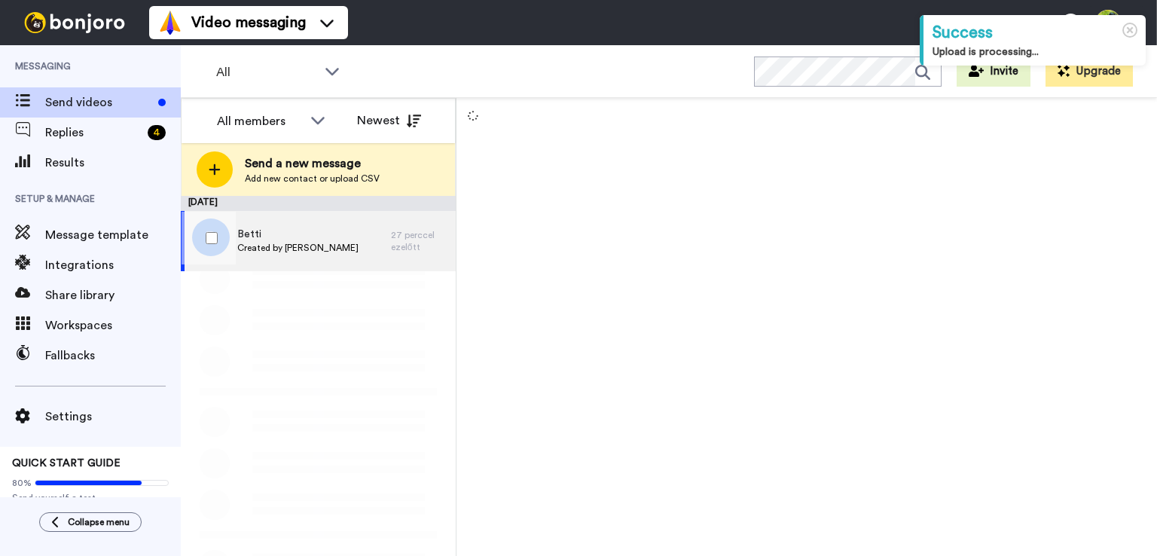
click at [279, 244] on span "Created by [PERSON_NAME]" at bounding box center [297, 248] width 121 height 12
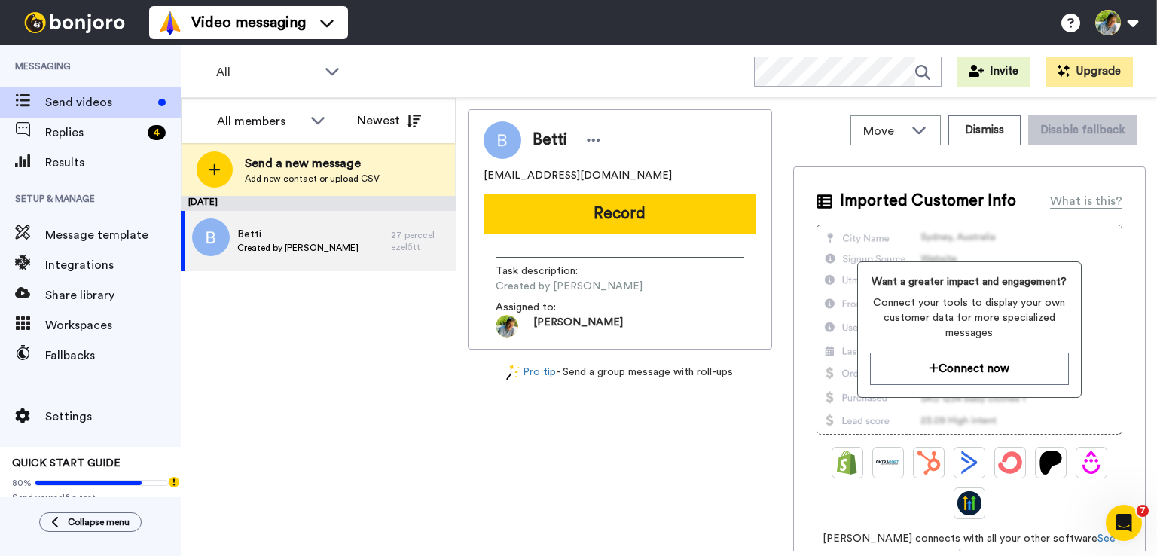
click at [825, 164] on div "Move WORKSPACES View all Default Task List + Add a new workspace Dismiss Disabl…" at bounding box center [970, 330] width 353 height 442
click at [310, 234] on span "Betti" at bounding box center [297, 234] width 121 height 15
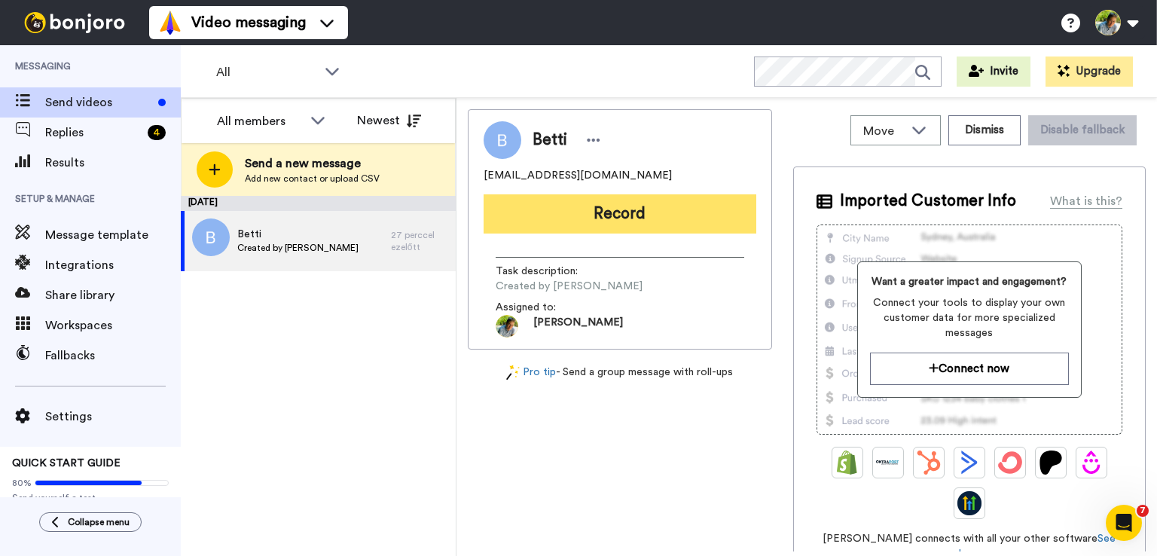
click at [659, 211] on button "Record" at bounding box center [620, 213] width 273 height 39
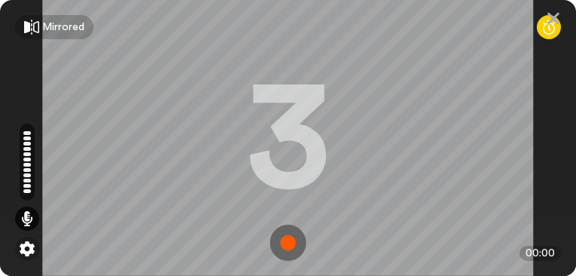
click at [270, 240] on img at bounding box center [288, 243] width 36 height 36
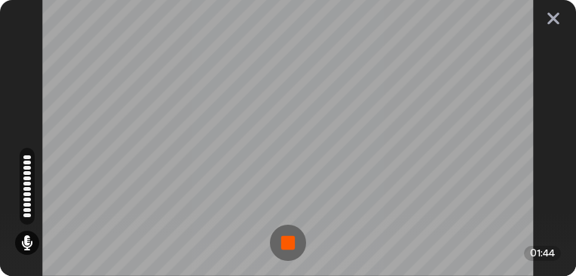
click at [271, 233] on img at bounding box center [288, 243] width 36 height 36
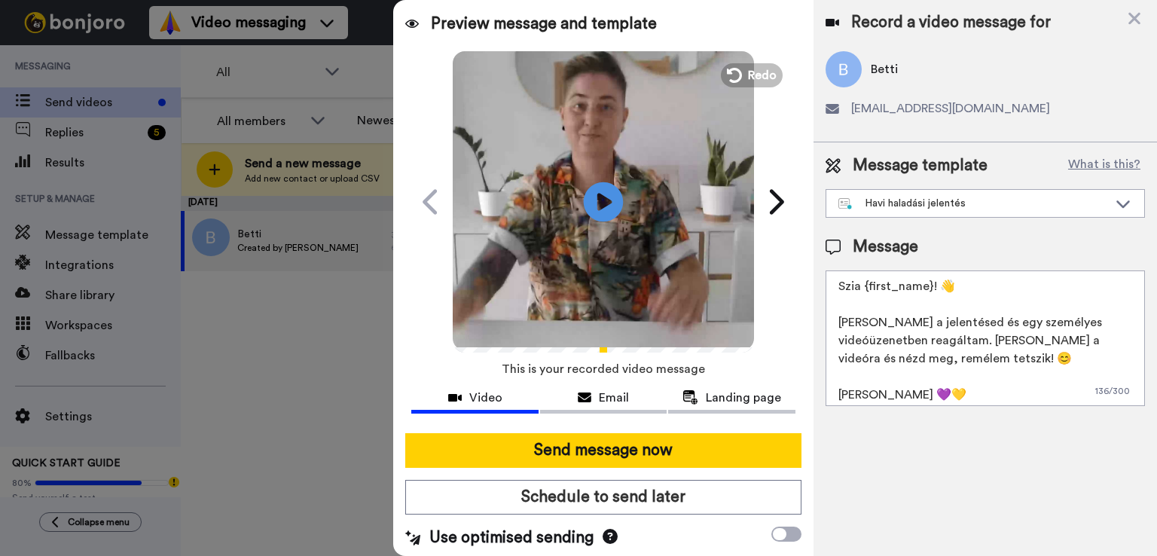
click at [603, 210] on icon at bounding box center [604, 202] width 40 height 40
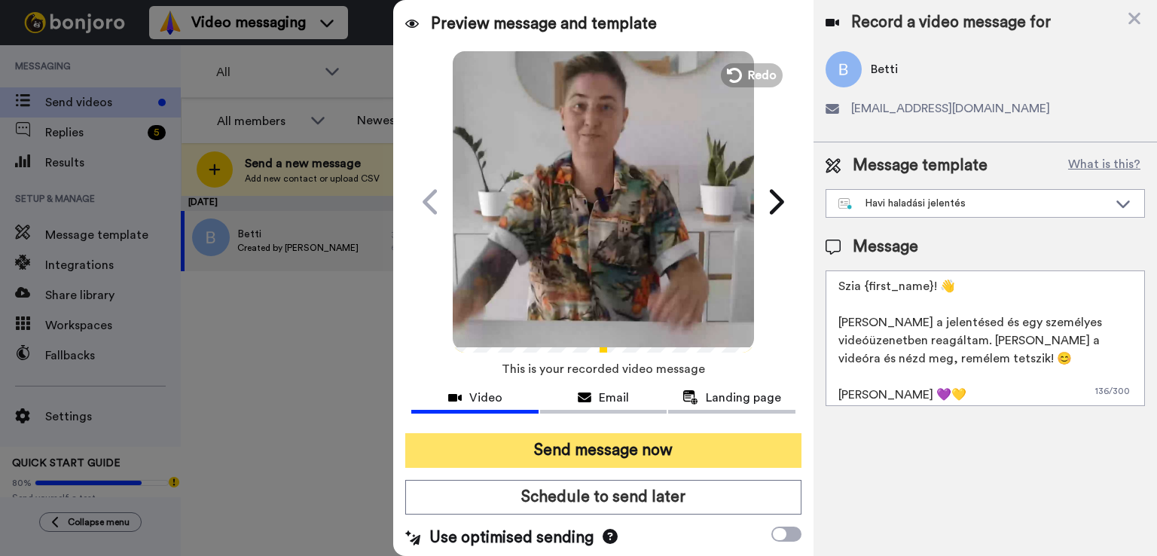
click at [613, 444] on button "Send message now" at bounding box center [603, 450] width 396 height 35
